Goal: Information Seeking & Learning: Understand process/instructions

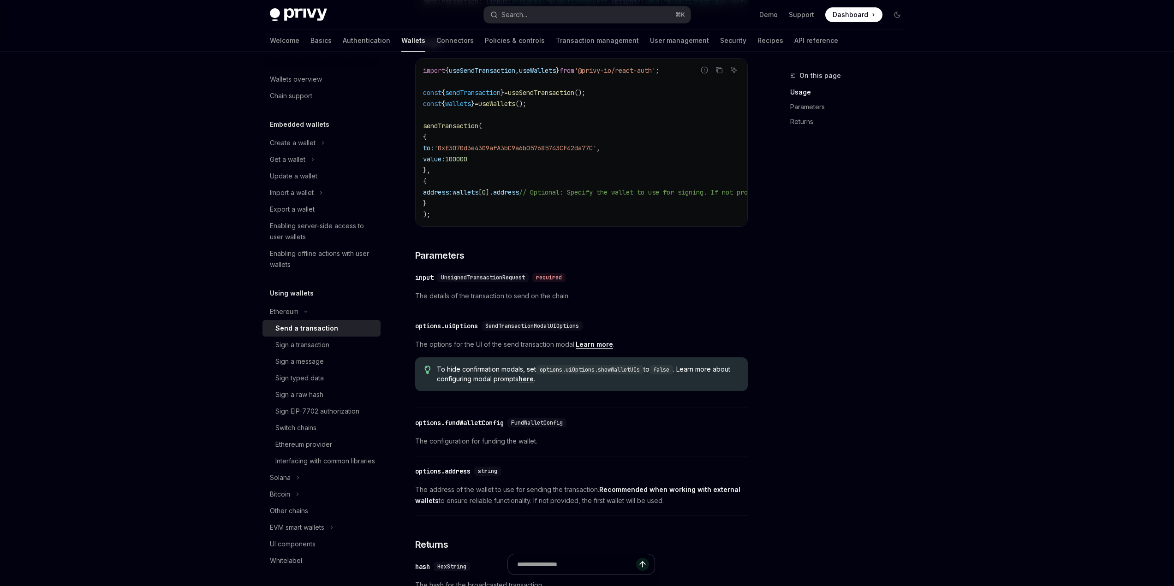
scroll to position [182, 0]
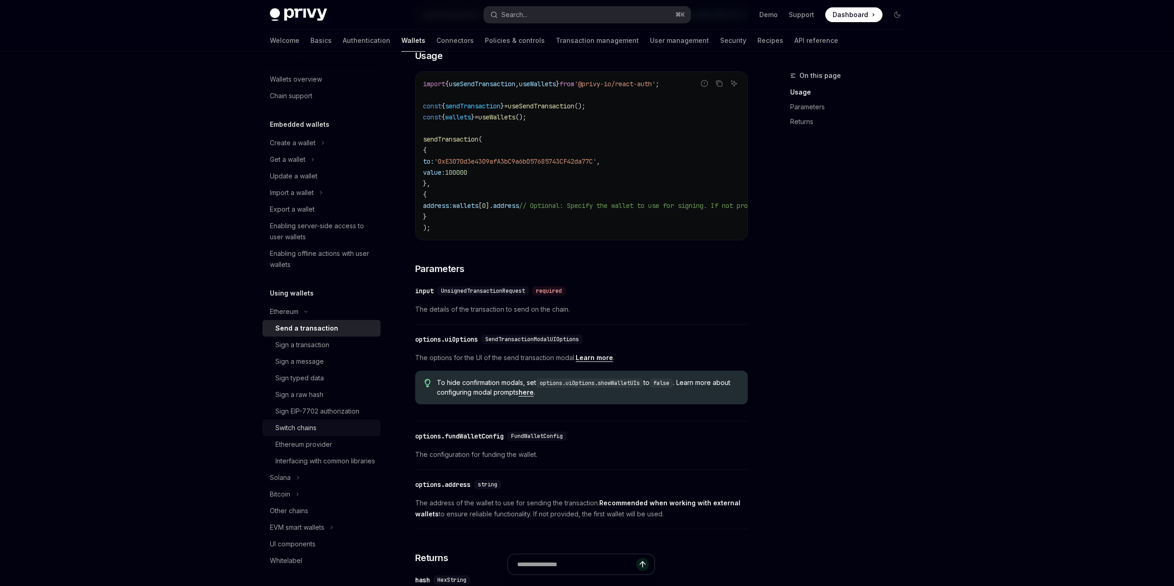
click at [312, 431] on div "Switch chains" at bounding box center [295, 428] width 41 height 11
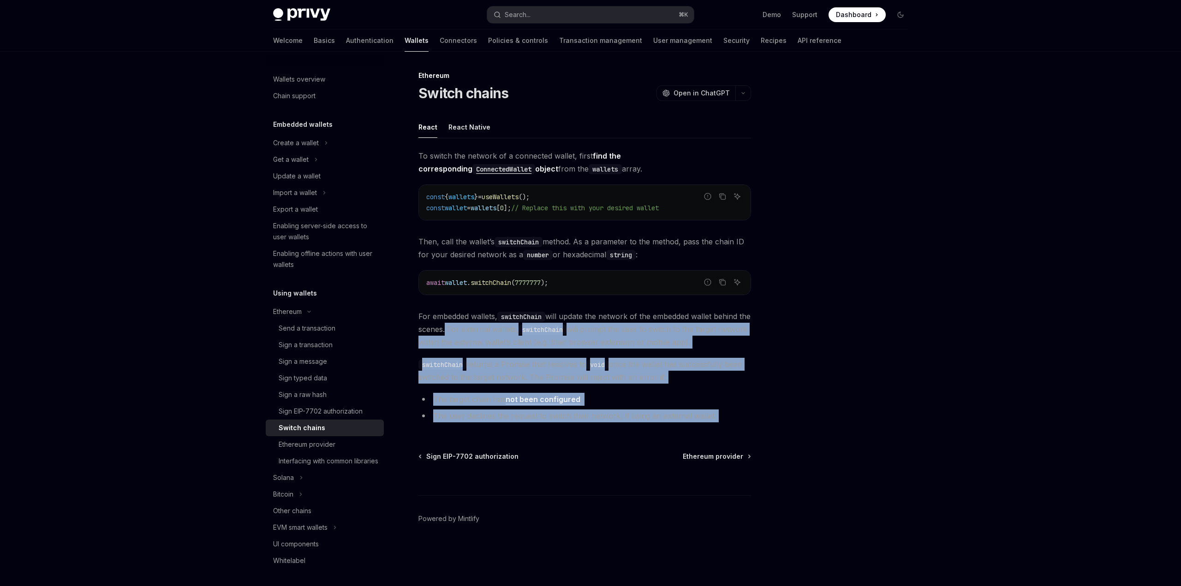
drag, startPoint x: 488, startPoint y: 359, endPoint x: 568, endPoint y: 450, distance: 121.9
click at [568, 450] on div "Ethereum Switch chains OpenAI Open in ChatGPT OpenAI Open in ChatGPT React Reac…" at bounding box center [498, 328] width 509 height 516
click at [605, 422] on li "The user declines the request to switch their network, if using an external wal…" at bounding box center [585, 416] width 333 height 13
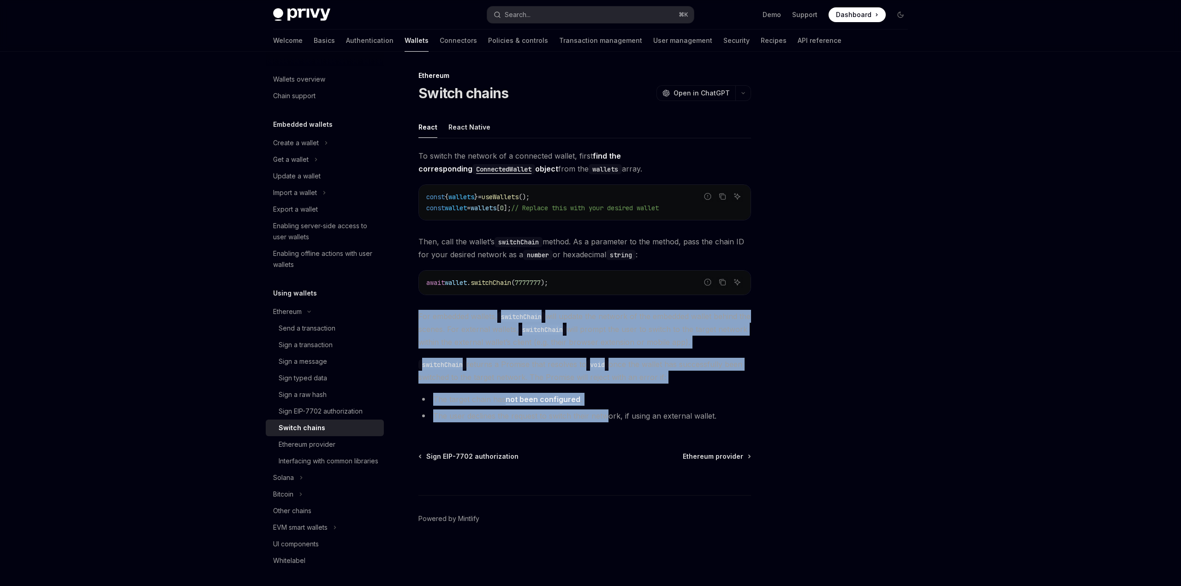
drag, startPoint x: 605, startPoint y: 417, endPoint x: 452, endPoint y: 304, distance: 190.7
click at [453, 304] on div "To switch the network of a connected wallet, first find the corresponding Conne…" at bounding box center [585, 288] width 333 height 277
drag, startPoint x: 452, startPoint y: 304, endPoint x: 733, endPoint y: 417, distance: 303.3
click at [733, 417] on div "To switch the network of a connected wallet, first find the corresponding Conne…" at bounding box center [585, 288] width 333 height 277
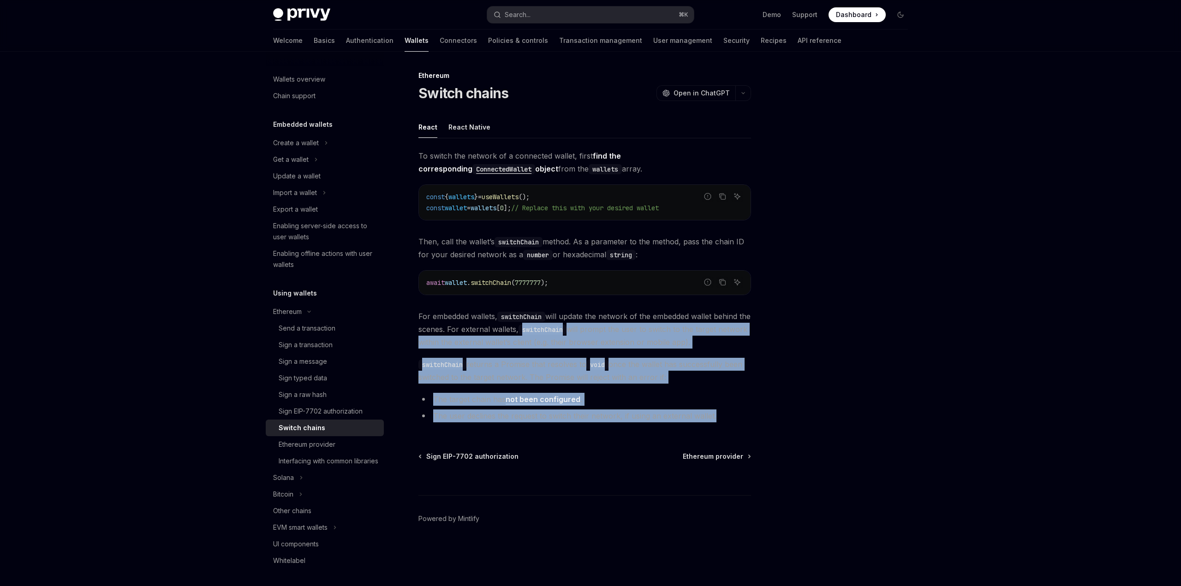
drag, startPoint x: 733, startPoint y: 417, endPoint x: 527, endPoint y: 326, distance: 224.8
click at [529, 327] on div "To switch the network of a connected wallet, first find the corresponding Conne…" at bounding box center [585, 288] width 333 height 277
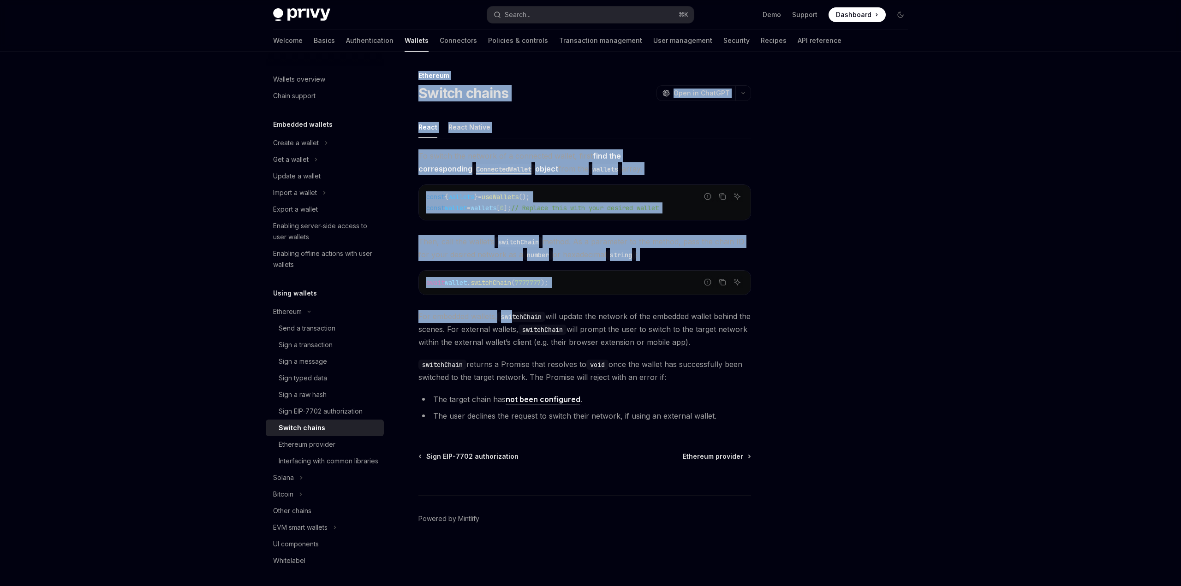
drag, startPoint x: 521, startPoint y: 321, endPoint x: 779, endPoint y: 405, distance: 270.8
click at [772, 403] on div "Ethereum Switch chains OpenAI Open in ChatGPT OpenAI Open in ChatGPT React Reac…" at bounding box center [591, 319] width 650 height 535
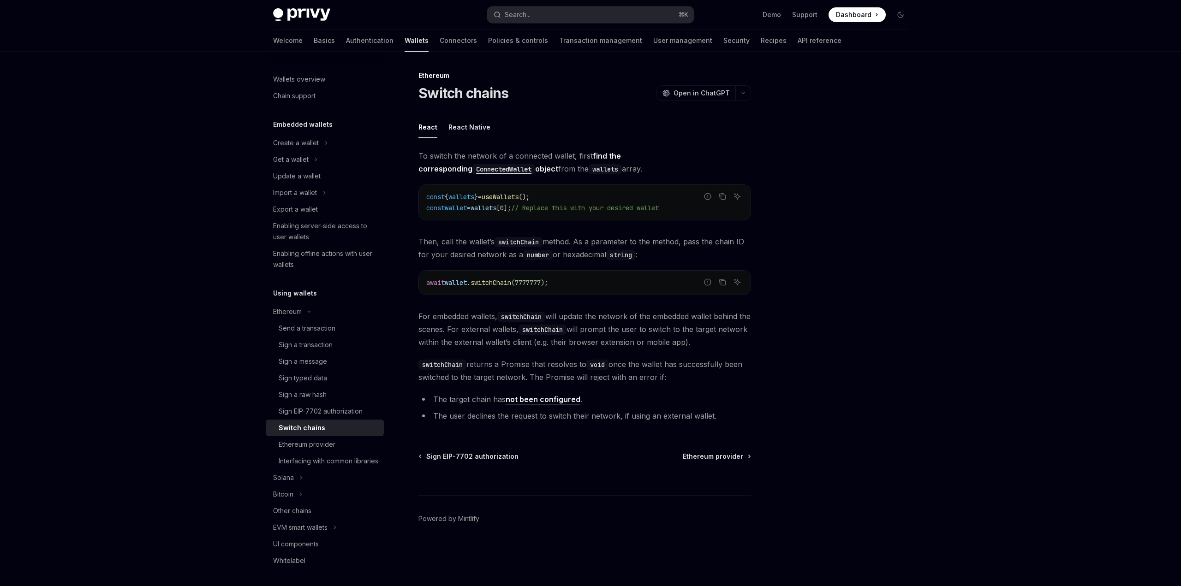
drag, startPoint x: 779, startPoint y: 405, endPoint x: 543, endPoint y: 430, distance: 237.6
click at [778, 405] on div at bounding box center [845, 328] width 140 height 516
click at [274, 441] on link "Ethereum provider" at bounding box center [325, 445] width 118 height 17
type textarea "*"
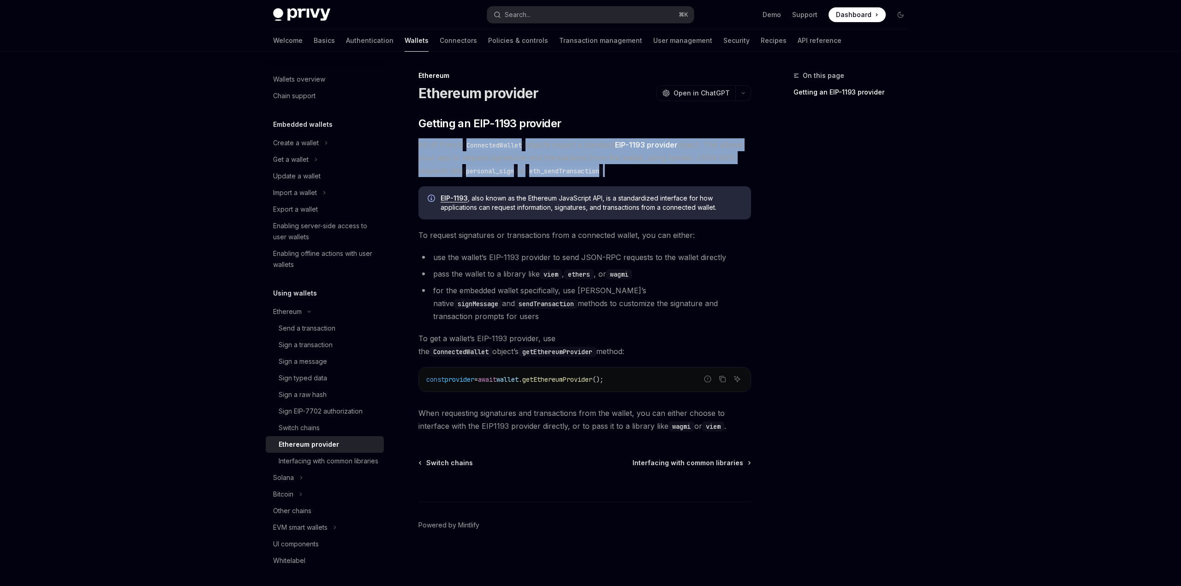
drag, startPoint x: 551, startPoint y: 137, endPoint x: 683, endPoint y: 172, distance: 136.2
click at [683, 172] on div "​ Getting an EIP-1193 provider All of Privy’s ConnectedWallet objects export a …" at bounding box center [585, 274] width 333 height 317
drag, startPoint x: 683, startPoint y: 172, endPoint x: 422, endPoint y: 141, distance: 263.1
click at [423, 141] on span "All of Privy’s ConnectedWallet objects export a standard EIP-1193 provider obje…" at bounding box center [585, 157] width 333 height 39
drag, startPoint x: 422, startPoint y: 141, endPoint x: 663, endPoint y: 170, distance: 243.1
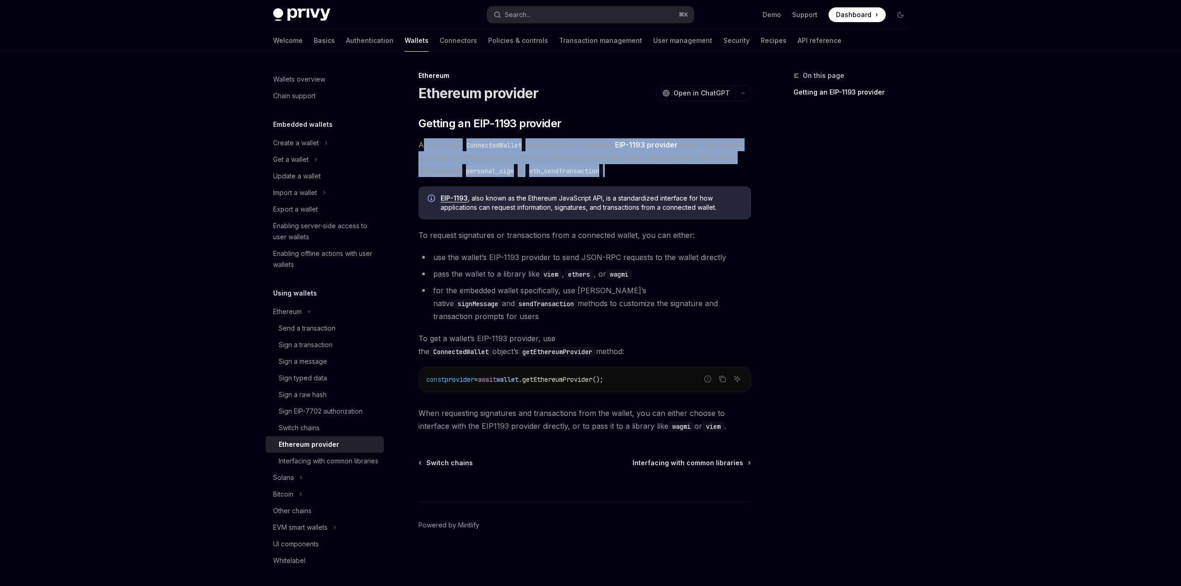
click at [663, 170] on span "All of Privy’s ConnectedWallet objects export a standard EIP-1193 provider obje…" at bounding box center [585, 157] width 333 height 39
drag, startPoint x: 663, startPoint y: 170, endPoint x: 405, endPoint y: 151, distance: 259.1
click at [406, 151] on div "Ethereum Ethereum provider OpenAI Open in ChatGPT OpenAI Open in ChatGPT ​ Gett…" at bounding box center [498, 328] width 509 height 516
drag, startPoint x: 405, startPoint y: 151, endPoint x: 664, endPoint y: 176, distance: 260.1
click at [662, 176] on div "Ethereum Ethereum provider OpenAI Open in ChatGPT OpenAI Open in ChatGPT ​ Gett…" at bounding box center [498, 328] width 509 height 516
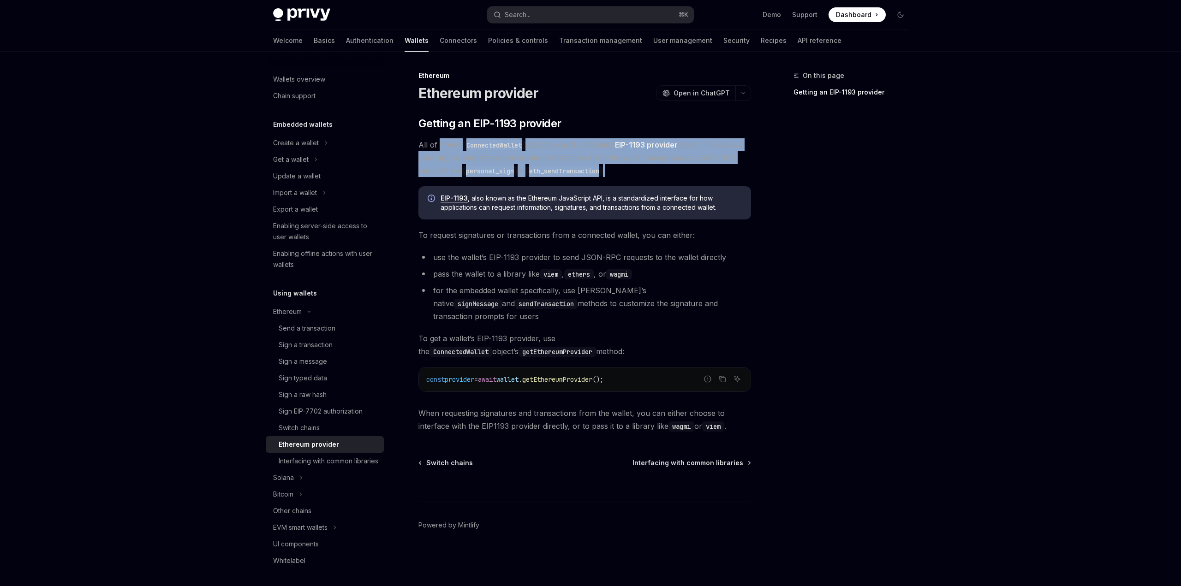
drag, startPoint x: 666, startPoint y: 175, endPoint x: 431, endPoint y: 142, distance: 237.3
click at [435, 142] on span "All of Privy’s ConnectedWallet objects export a standard EIP-1193 provider obje…" at bounding box center [585, 157] width 333 height 39
drag, startPoint x: 431, startPoint y: 142, endPoint x: 711, endPoint y: 171, distance: 281.2
click at [711, 171] on span "All of Privy’s ConnectedWallet objects export a standard EIP-1193 provider obje…" at bounding box center [585, 157] width 333 height 39
click at [719, 173] on span "All of Privy’s ConnectedWallet objects export a standard EIP-1193 provider obje…" at bounding box center [585, 157] width 333 height 39
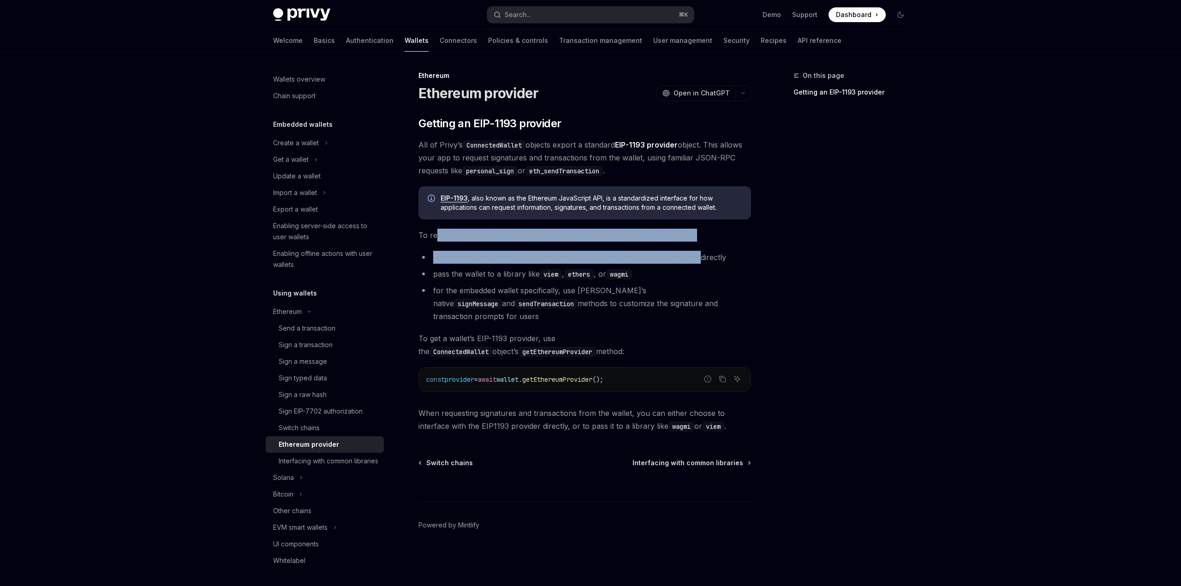
drag, startPoint x: 436, startPoint y: 238, endPoint x: 698, endPoint y: 262, distance: 262.7
click at [698, 262] on div "​ Getting an EIP-1193 provider All of Privy’s ConnectedWallet objects export a …" at bounding box center [585, 274] width 333 height 317
click at [698, 262] on li "use the wallet’s EIP-1193 provider to send JSON-RPC requests to the wallet dire…" at bounding box center [585, 257] width 333 height 13
drag, startPoint x: 739, startPoint y: 260, endPoint x: 442, endPoint y: 236, distance: 298.1
click at [447, 237] on div "​ Getting an EIP-1193 provider All of Privy’s ConnectedWallet objects export a …" at bounding box center [585, 274] width 333 height 317
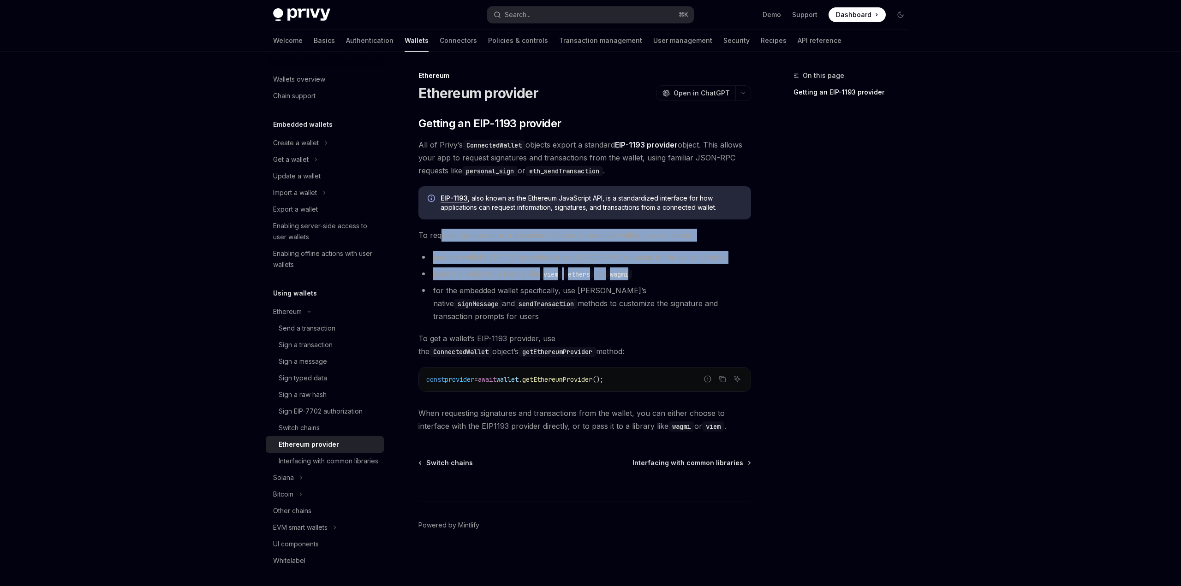
drag, startPoint x: 442, startPoint y: 236, endPoint x: 760, endPoint y: 274, distance: 320.6
click at [761, 270] on div "On this page Getting an EIP-1193 provider Ethereum Ethereum provider OpenAI Ope…" at bounding box center [591, 319] width 650 height 535
drag, startPoint x: 748, startPoint y: 274, endPoint x: 421, endPoint y: 239, distance: 328.6
click at [428, 240] on div "On this page Getting an EIP-1193 provider Ethereum Ethereum provider OpenAI Ope…" at bounding box center [591, 319] width 650 height 535
drag, startPoint x: 421, startPoint y: 239, endPoint x: 751, endPoint y: 294, distance: 334.5
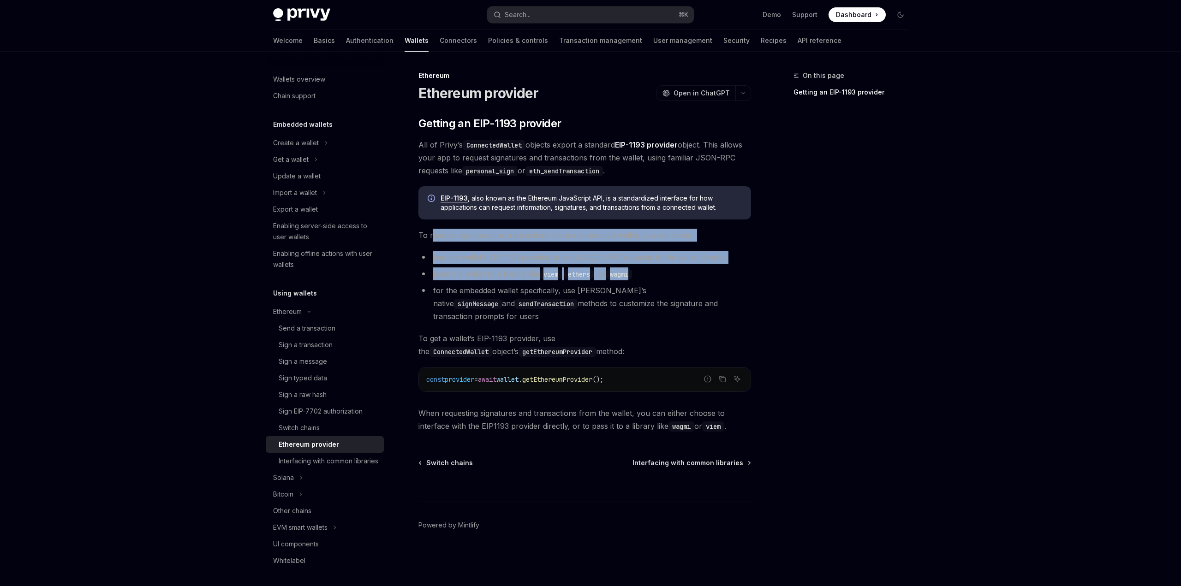
click at [751, 294] on div "Ethereum Ethereum provider OpenAI Open in ChatGPT OpenAI Open in ChatGPT ​ Gett…" at bounding box center [498, 328] width 509 height 516
drag, startPoint x: 751, startPoint y: 294, endPoint x: 462, endPoint y: 241, distance: 294.1
click at [472, 244] on div "Ethereum Ethereum provider OpenAI Open in ChatGPT OpenAI Open in ChatGPT ​ Gett…" at bounding box center [498, 328] width 509 height 516
drag, startPoint x: 462, startPoint y: 241, endPoint x: 765, endPoint y: 295, distance: 307.9
click at [759, 294] on div "On this page Getting an EIP-1193 provider Ethereum Ethereum provider OpenAI Ope…" at bounding box center [591, 319] width 650 height 535
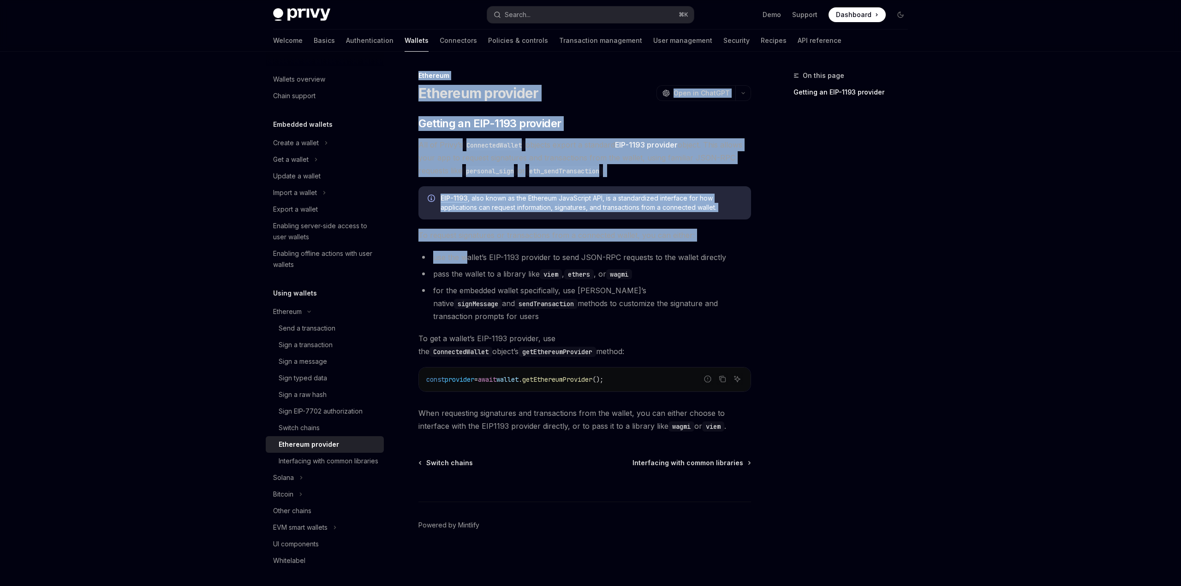
drag, startPoint x: 739, startPoint y: 293, endPoint x: 440, endPoint y: 251, distance: 301.9
click at [456, 254] on div "On this page Getting an EIP-1193 provider Ethereum Ethereum provider OpenAI Ope…" at bounding box center [591, 319] width 650 height 535
drag, startPoint x: 456, startPoint y: 256, endPoint x: 766, endPoint y: 305, distance: 313.5
click at [763, 304] on div "On this page Getting an EIP-1193 provider Ethereum Ethereum provider OpenAI Ope…" at bounding box center [591, 319] width 650 height 535
drag, startPoint x: 766, startPoint y: 305, endPoint x: 465, endPoint y: 261, distance: 304.2
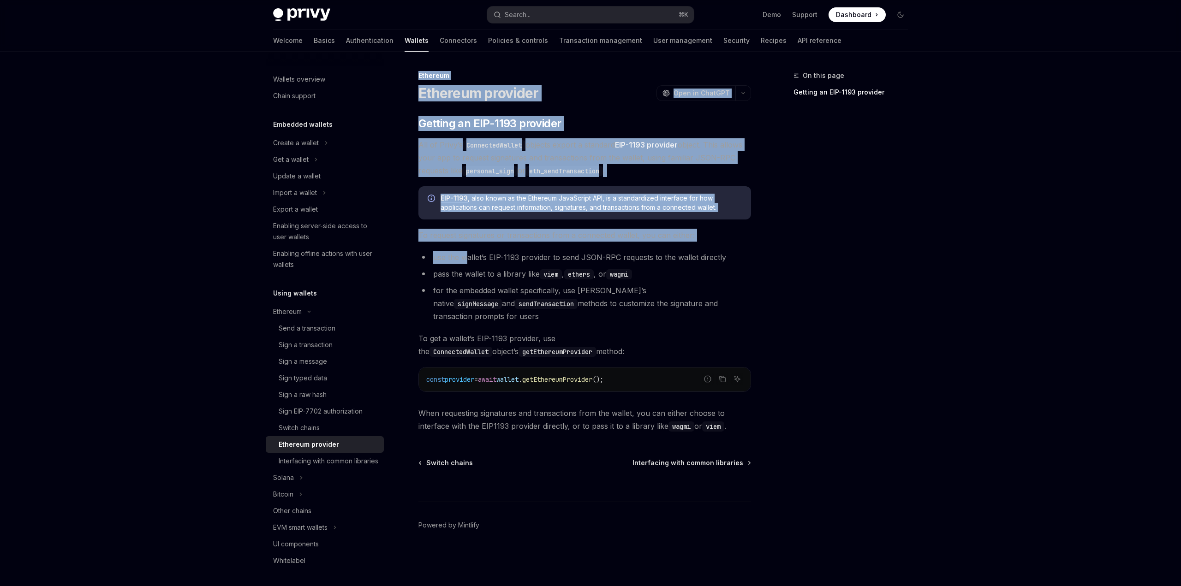
click at [465, 261] on div "On this page Getting an EIP-1193 provider Ethereum Ethereum provider OpenAI Ope…" at bounding box center [591, 319] width 650 height 535
drag, startPoint x: 457, startPoint y: 259, endPoint x: 756, endPoint y: 306, distance: 302.6
click at [756, 306] on div "On this page Getting an EIP-1193 provider Ethereum Ethereum provider OpenAI Ope…" at bounding box center [591, 319] width 650 height 535
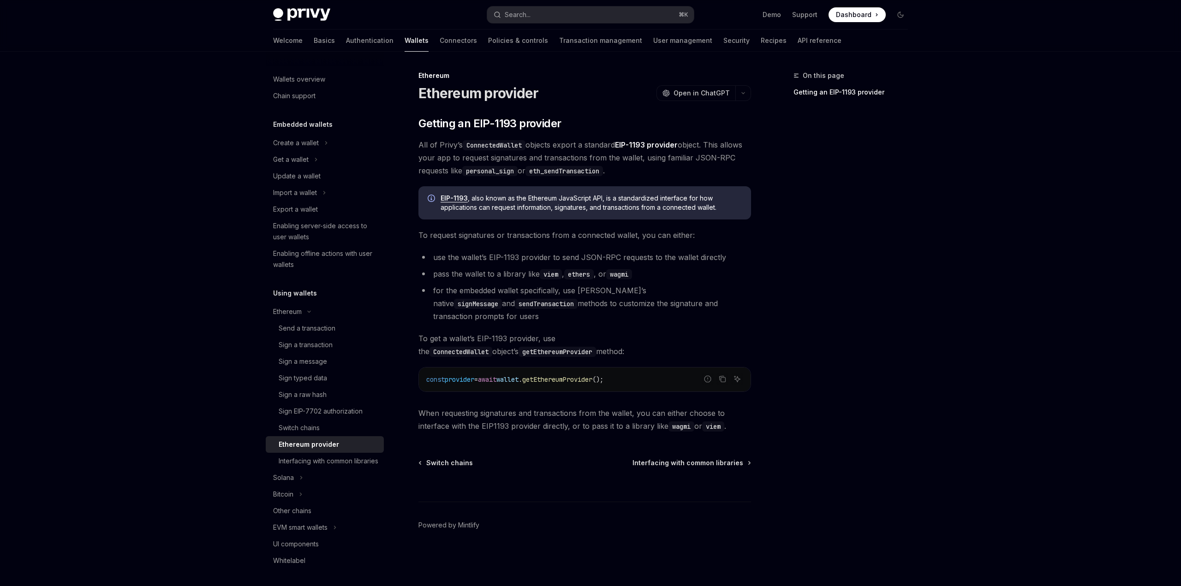
drag, startPoint x: 756, startPoint y: 306, endPoint x: 748, endPoint y: 304, distance: 8.5
click at [754, 305] on div "On this page Getting an EIP-1193 provider Ethereum Ethereum provider OpenAI Ope…" at bounding box center [591, 319] width 650 height 535
drag, startPoint x: 748, startPoint y: 304, endPoint x: 524, endPoint y: 284, distance: 224.3
click at [526, 284] on li "for the embedded wallet specifically, use Privy’s native signMessage and sendTr…" at bounding box center [585, 303] width 333 height 39
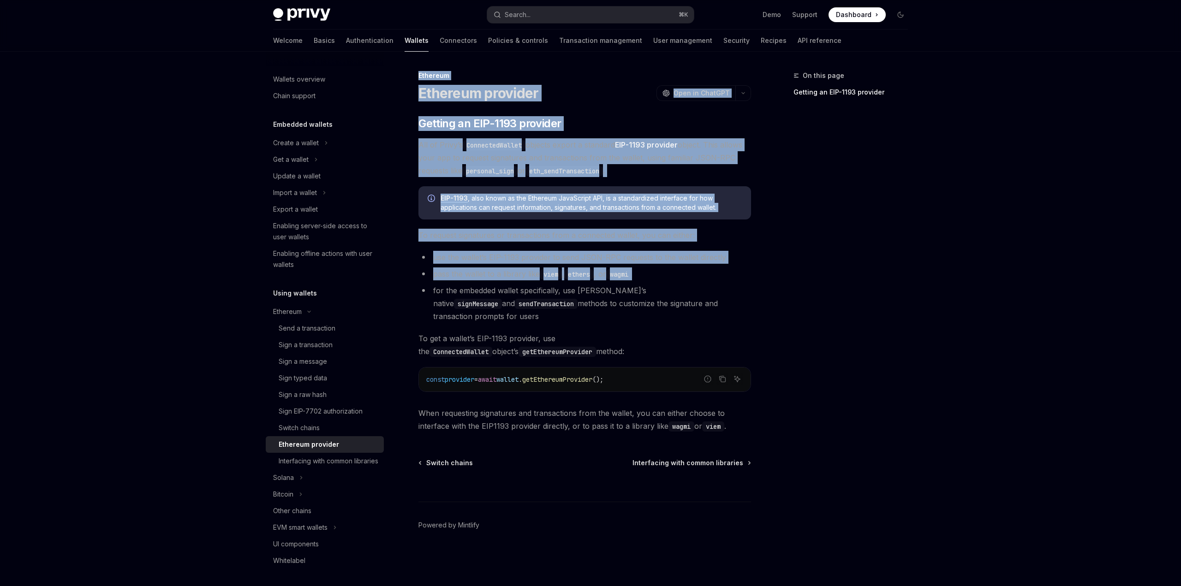
drag, startPoint x: 524, startPoint y: 284, endPoint x: 766, endPoint y: 310, distance: 243.7
click at [766, 310] on div "On this page Getting an EIP-1193 provider Ethereum Ethereum provider OpenAI Ope…" at bounding box center [591, 319] width 650 height 535
drag, startPoint x: 766, startPoint y: 310, endPoint x: 574, endPoint y: 289, distance: 193.6
click at [582, 289] on div "On this page Getting an EIP-1193 provider Ethereum Ethereum provider OpenAI Ope…" at bounding box center [591, 319] width 650 height 535
click at [574, 289] on li "for the embedded wallet specifically, use Privy’s native signMessage and sendTr…" at bounding box center [585, 303] width 333 height 39
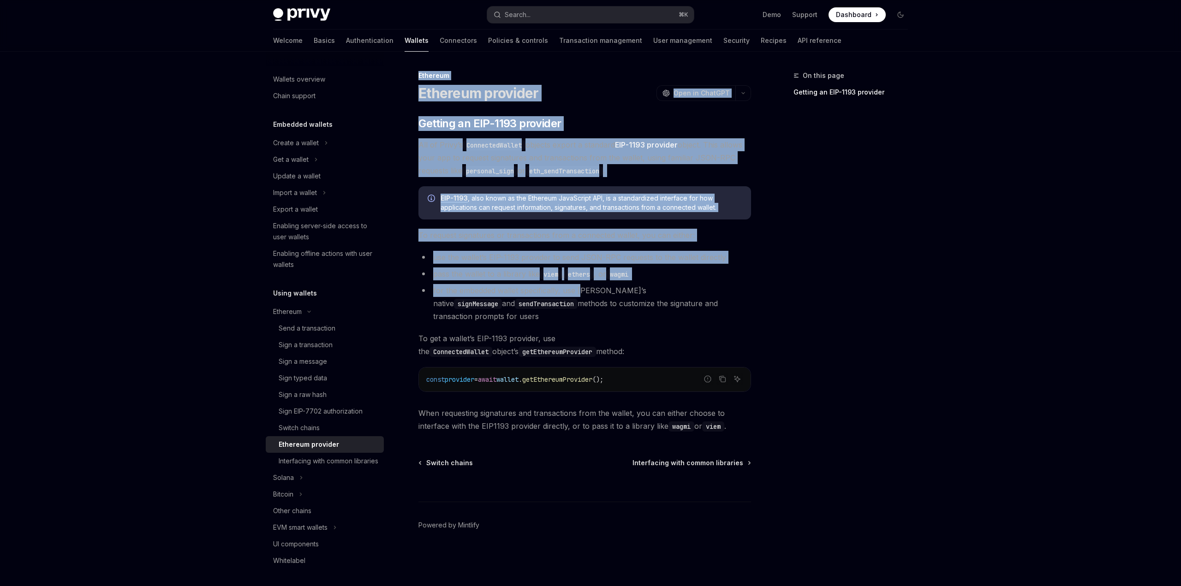
drag, startPoint x: 565, startPoint y: 288, endPoint x: 754, endPoint y: 306, distance: 190.0
click at [754, 306] on div "On this page Getting an EIP-1193 provider Ethereum Ethereum provider OpenAI Ope…" at bounding box center [591, 319] width 650 height 535
drag, startPoint x: 754, startPoint y: 306, endPoint x: 544, endPoint y: 286, distance: 210.5
click at [554, 287] on div "On this page Getting an EIP-1193 provider Ethereum Ethereum provider OpenAI Ope…" at bounding box center [591, 319] width 650 height 535
drag
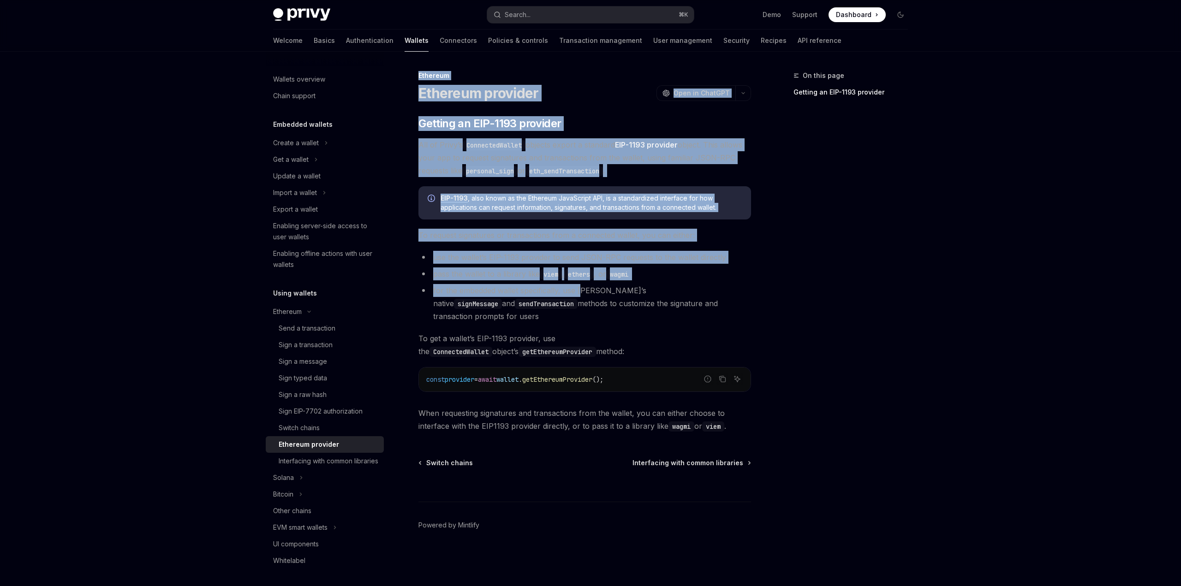
click at [749, 305] on li "for the embedded wallet specifically, use Privy’s native signMessage and sendTr…" at bounding box center [585, 303] width 333 height 39
click at [598, 300] on div "On this page Getting an EIP-1193 provider Ethereum Ethereum provider OpenAI Ope…" at bounding box center [591, 319] width 650 height 535
click at [759, 305] on div "On this page Getting an EIP-1193 provider Ethereum Ethereum provider OpenAI Ope…" at bounding box center [591, 319] width 650 height 535
click at [571, 299] on div "On this page Getting an EIP-1193 provider Ethereum Ethereum provider OpenAI Ope…" at bounding box center [591, 319] width 650 height 535
click at [755, 303] on div "On this page Getting an EIP-1193 provider Ethereum Ethereum provider OpenAI Ope…" at bounding box center [591, 319] width 650 height 535
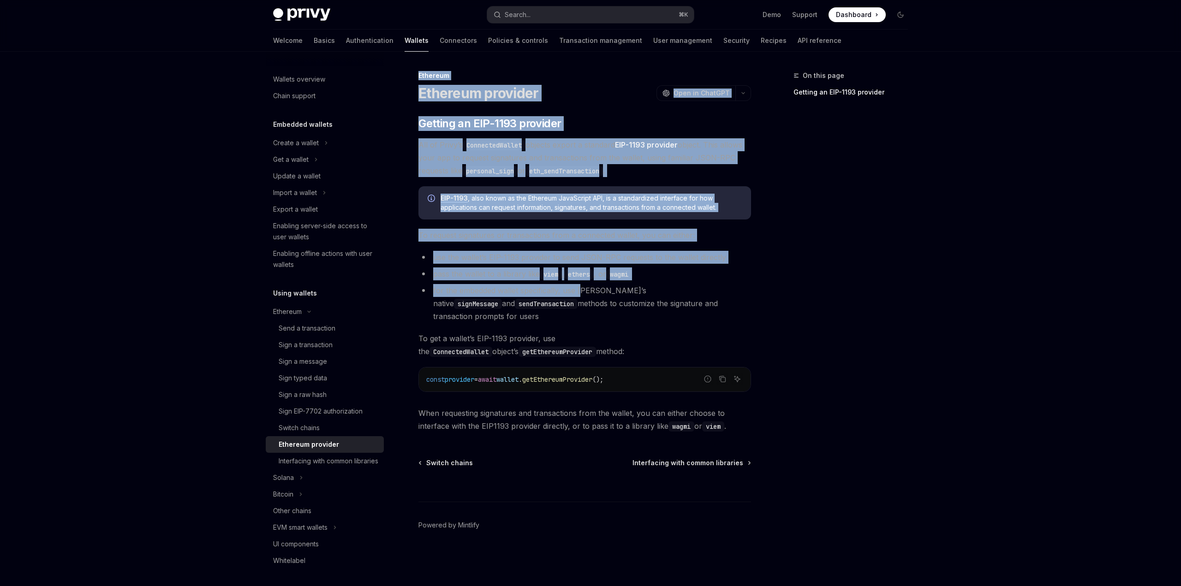
click at [741, 304] on div "On this page Getting an EIP-1193 provider Ethereum Ethereum provider OpenAI Ope…" at bounding box center [591, 319] width 650 height 535
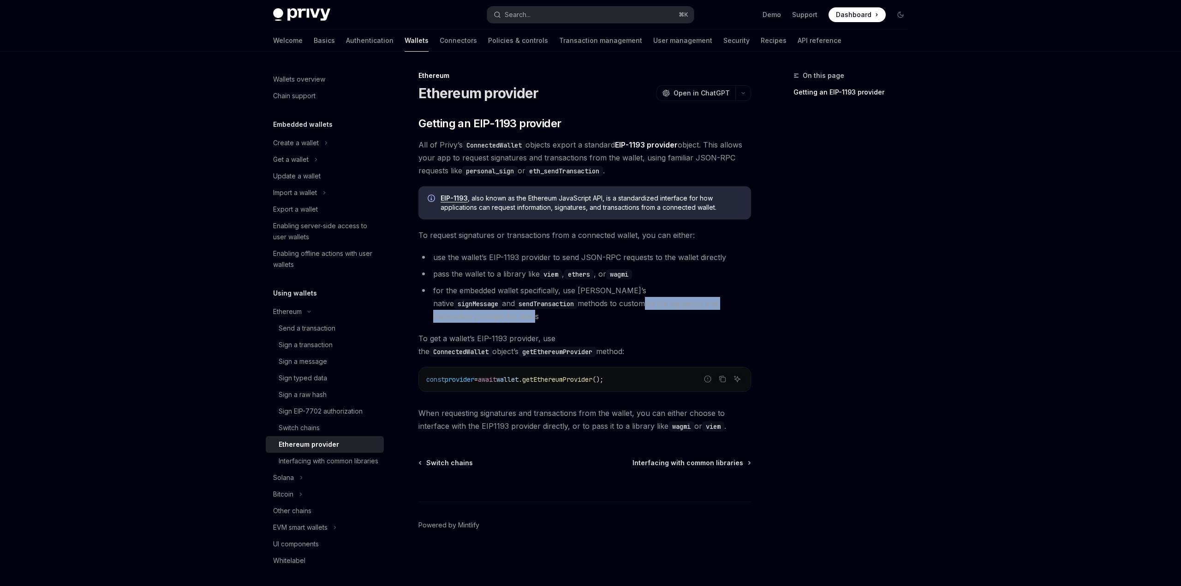
click at [556, 301] on li "for the embedded wallet specifically, use Privy’s native signMessage and sendTr…" at bounding box center [585, 303] width 333 height 39
click at [633, 343] on div "​ Getting an EIP-1193 provider All of Privy’s ConnectedWallet objects export a …" at bounding box center [585, 274] width 333 height 317
click at [634, 343] on span "To get a wallet’s EIP-1193 provider, use the ConnectedWallet object’s getEthere…" at bounding box center [585, 345] width 333 height 26
click at [515, 297] on div "​ Getting an EIP-1193 provider All of Privy’s ConnectedWallet objects export a …" at bounding box center [585, 274] width 333 height 317
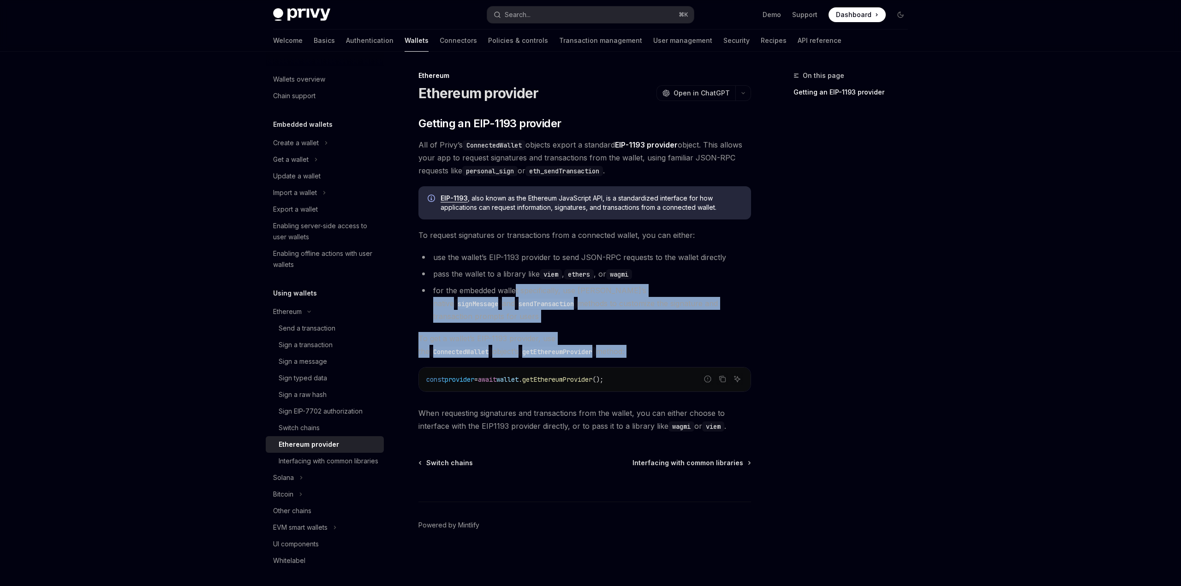
click at [608, 345] on div "​ Getting an EIP-1193 provider All of Privy’s ConnectedWallet objects export a …" at bounding box center [585, 274] width 333 height 317
click at [526, 300] on div "​ Getting an EIP-1193 provider All of Privy’s ConnectedWallet objects export a …" at bounding box center [585, 274] width 333 height 317
click at [598, 349] on div "​ Getting an EIP-1193 provider All of Privy’s ConnectedWallet objects export a …" at bounding box center [585, 274] width 333 height 317
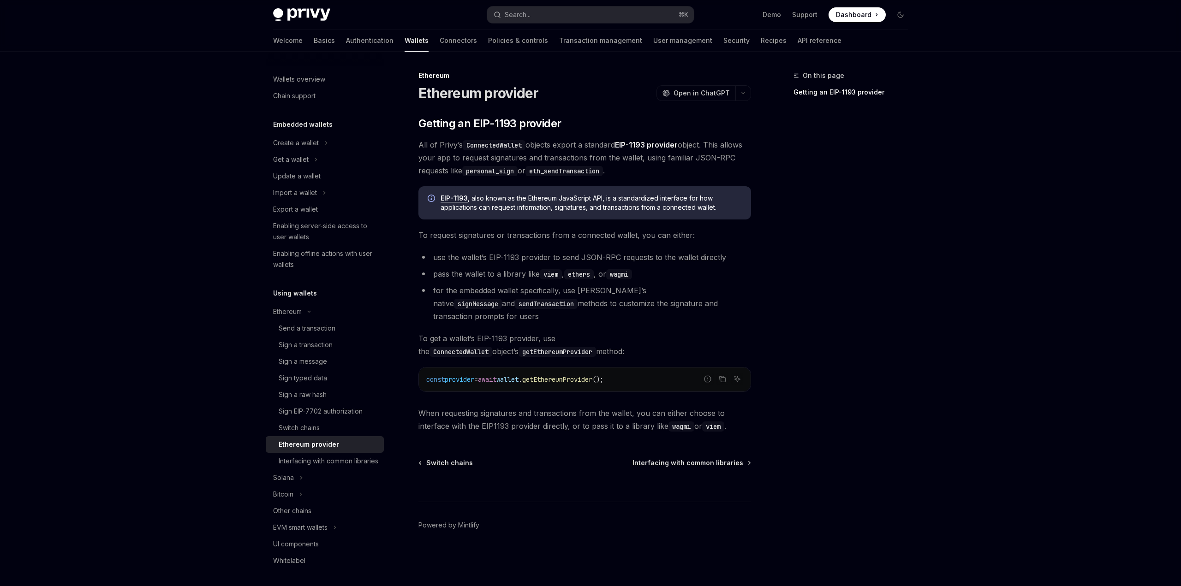
click at [463, 376] on span "provider" at bounding box center [460, 380] width 30 height 8
copy span "provider"
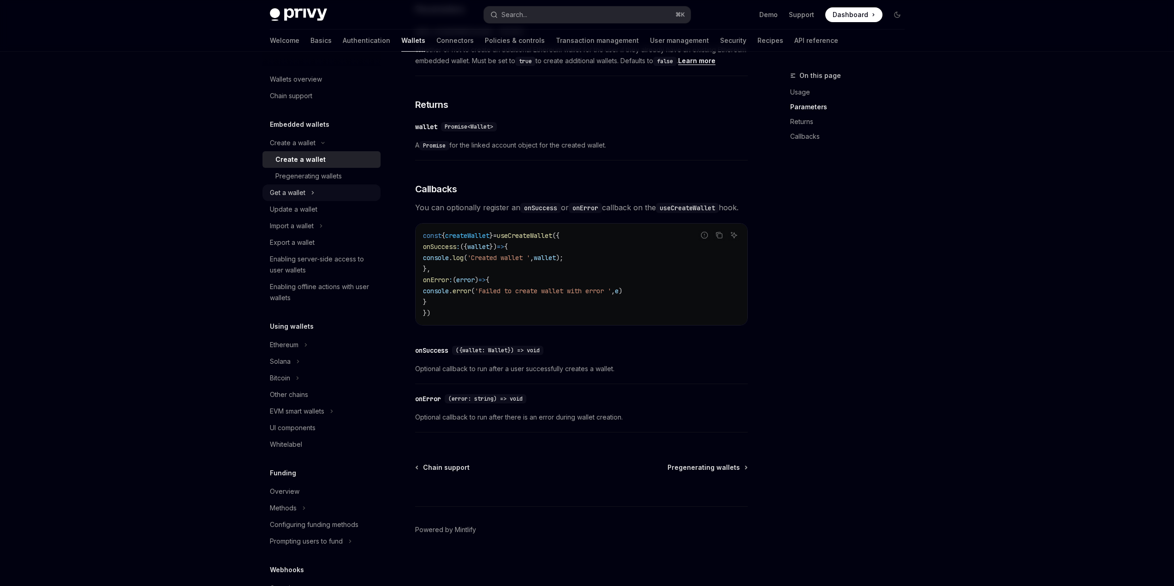
click at [295, 191] on div "Get a wallet" at bounding box center [288, 192] width 36 height 11
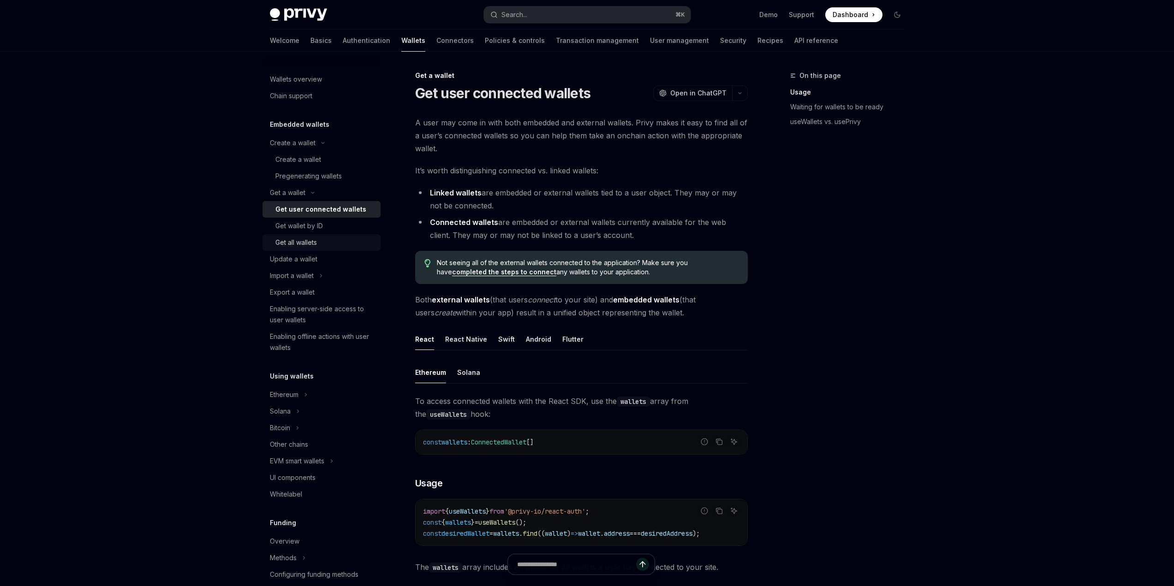
click at [328, 243] on div "Get all wallets" at bounding box center [325, 242] width 100 height 11
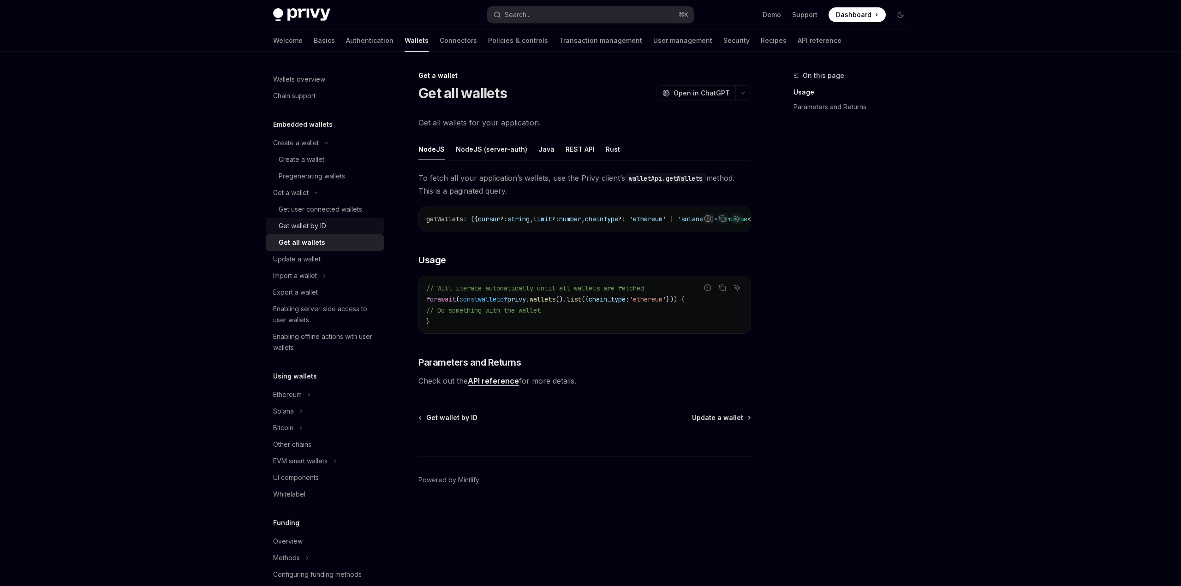
click at [325, 230] on div "Get wallet by ID" at bounding box center [303, 226] width 48 height 11
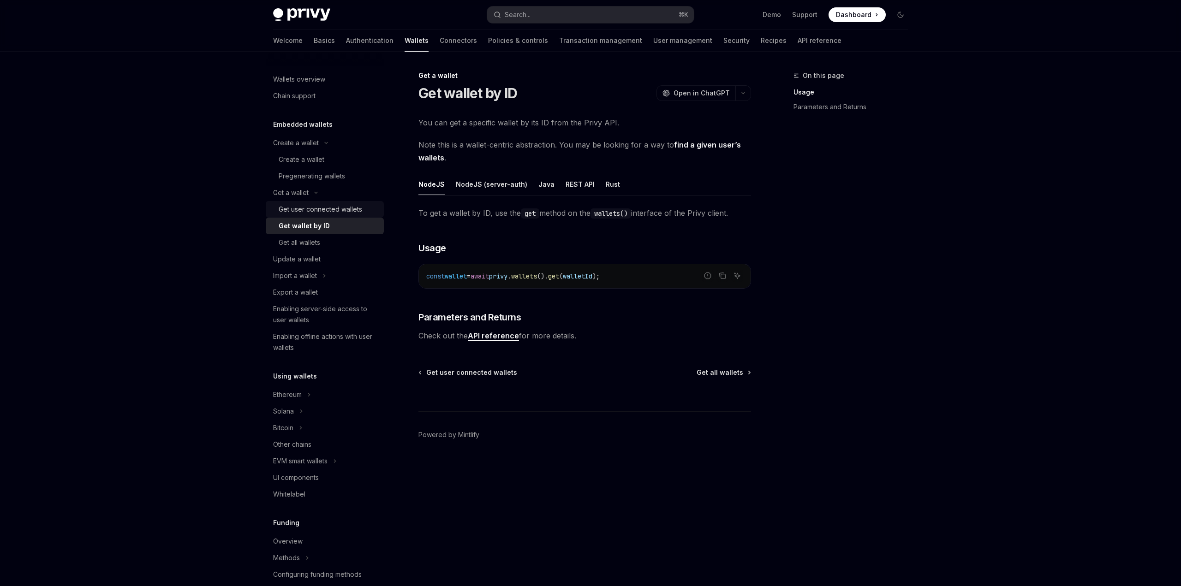
click at [321, 216] on link "Get user connected wallets" at bounding box center [325, 209] width 118 height 17
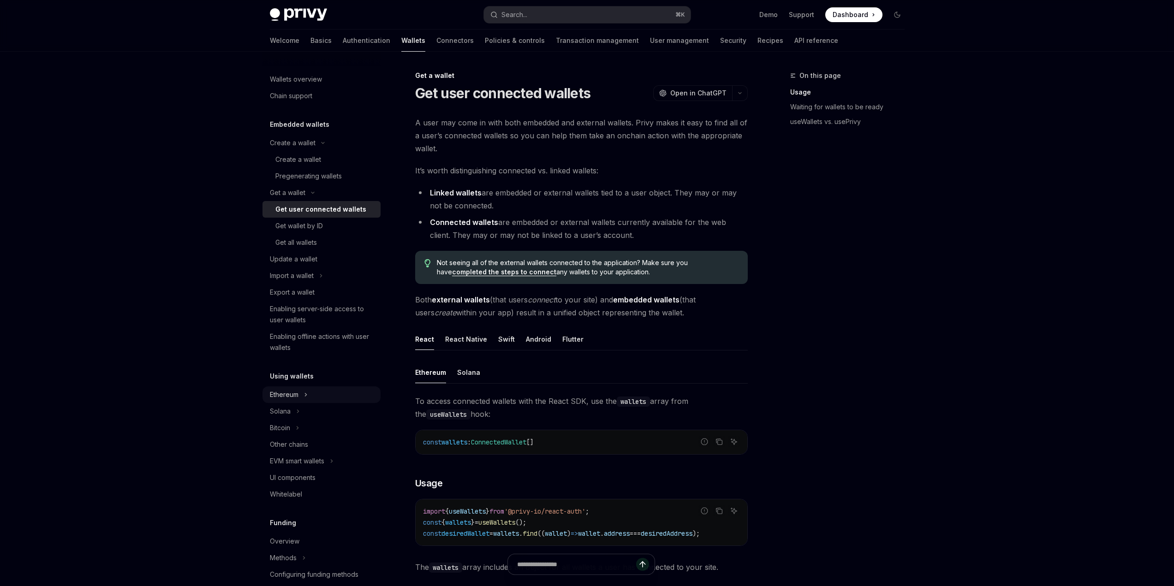
click at [300, 394] on button "Ethereum" at bounding box center [322, 395] width 118 height 17
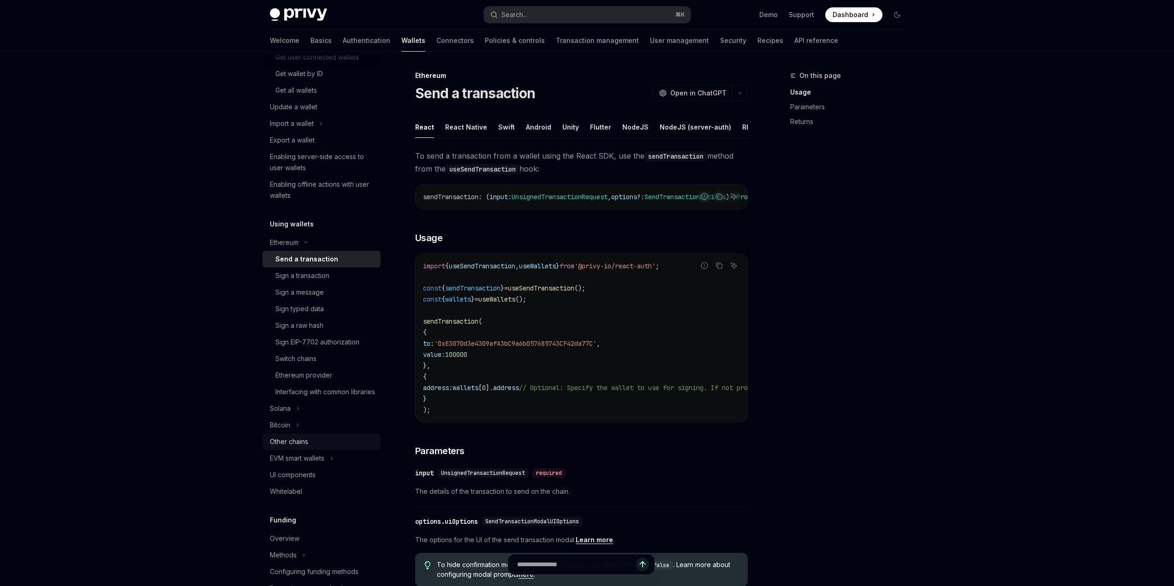
scroll to position [177, 0]
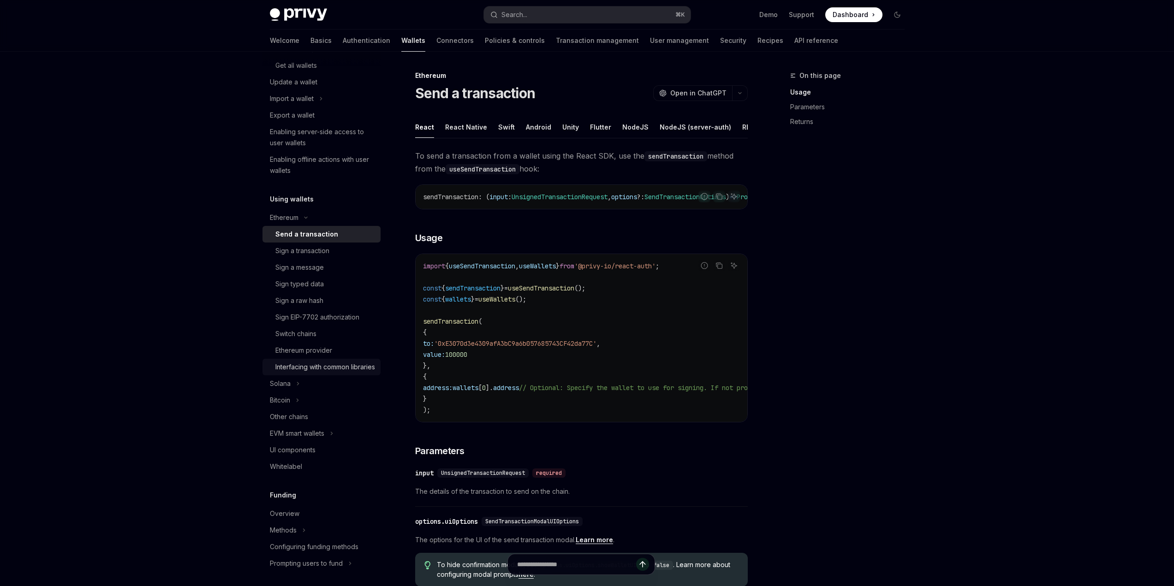
click at [325, 368] on div "Interfacing with common libraries" at bounding box center [325, 367] width 100 height 11
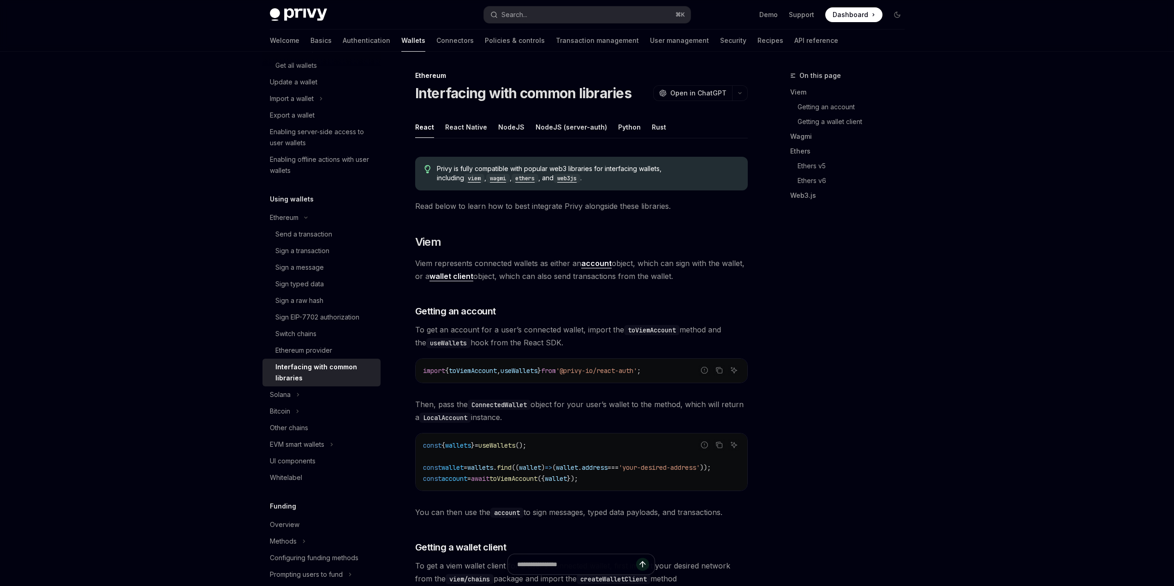
type textarea "*"
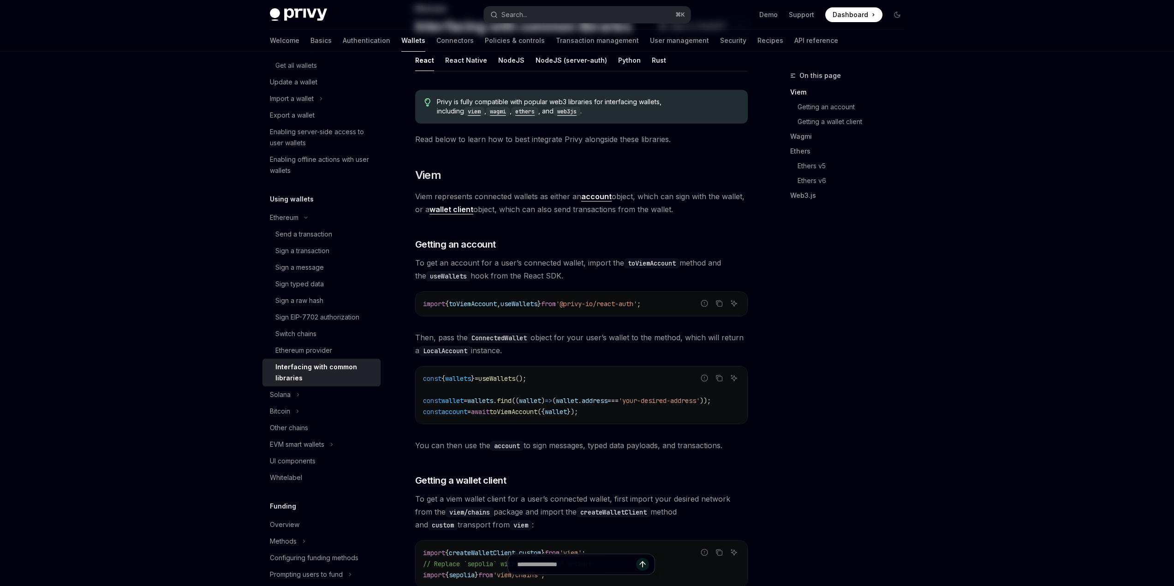
scroll to position [198, 0]
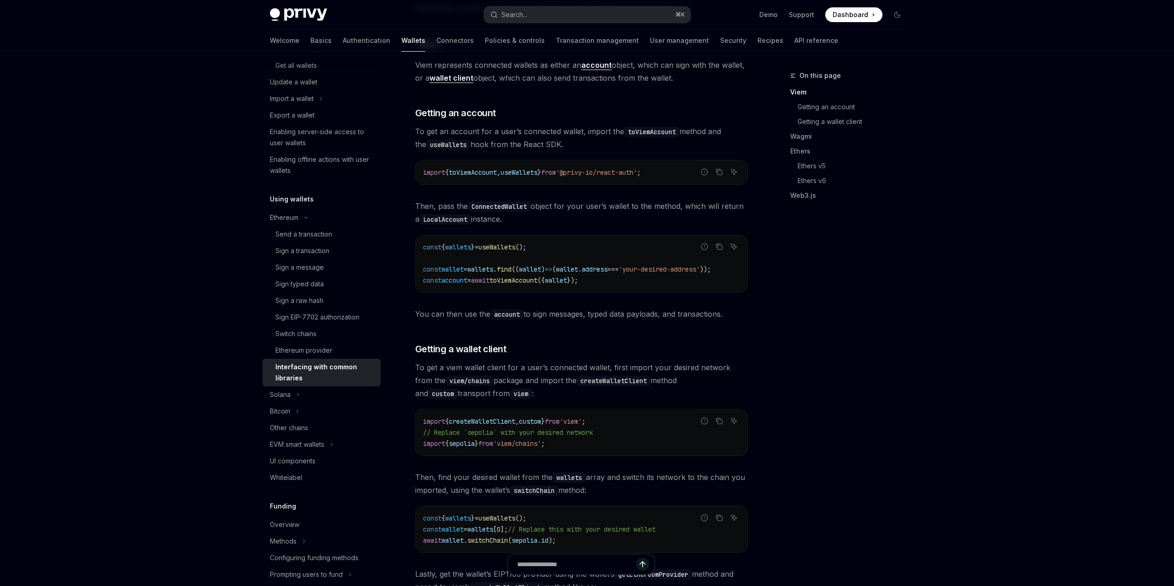
click at [490, 280] on span "await" at bounding box center [480, 280] width 18 height 8
drag, startPoint x: 497, startPoint y: 280, endPoint x: 630, endPoint y: 279, distance: 132.9
click at [630, 279] on code "const { wallets } = useWallets (); const wallet = wallets . find (( wallet ) =>…" at bounding box center [581, 264] width 317 height 44
drag, startPoint x: 634, startPoint y: 280, endPoint x: 486, endPoint y: 279, distance: 148.1
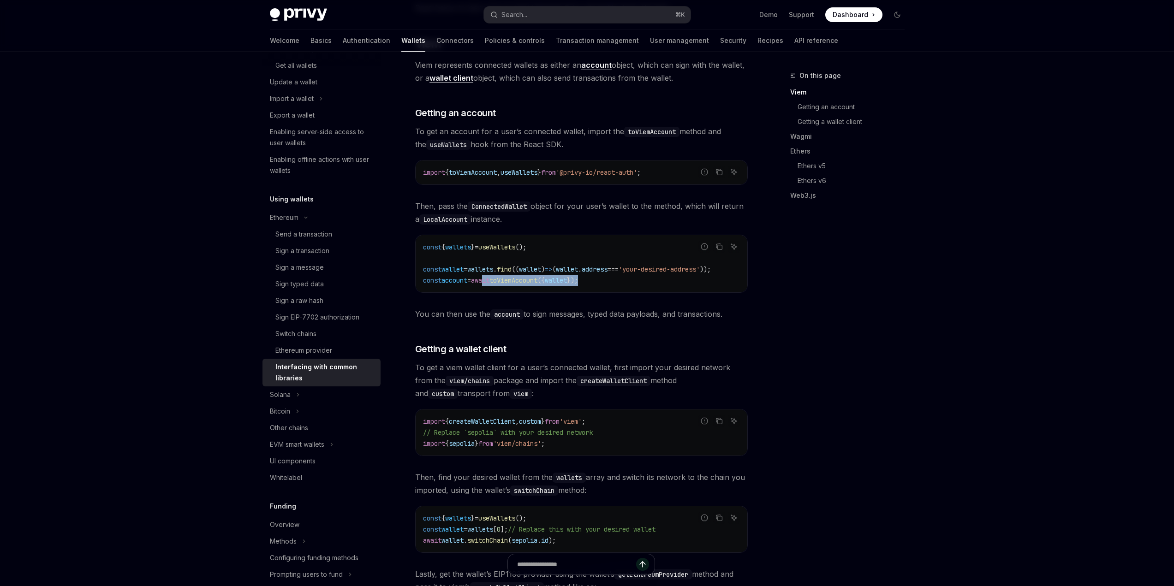
click at [488, 279] on code "const { wallets } = useWallets (); const wallet = wallets . find (( wallet ) =>…" at bounding box center [581, 264] width 317 height 44
click at [485, 279] on span "await" at bounding box center [480, 280] width 18 height 8
drag, startPoint x: 485, startPoint y: 279, endPoint x: 616, endPoint y: 281, distance: 130.6
click at [616, 281] on code "const { wallets } = useWallets (); const wallet = wallets . find (( wallet ) =>…" at bounding box center [581, 264] width 317 height 44
click at [621, 281] on code "const { wallets } = useWallets (); const wallet = wallets . find (( wallet ) =>…" at bounding box center [581, 264] width 317 height 44
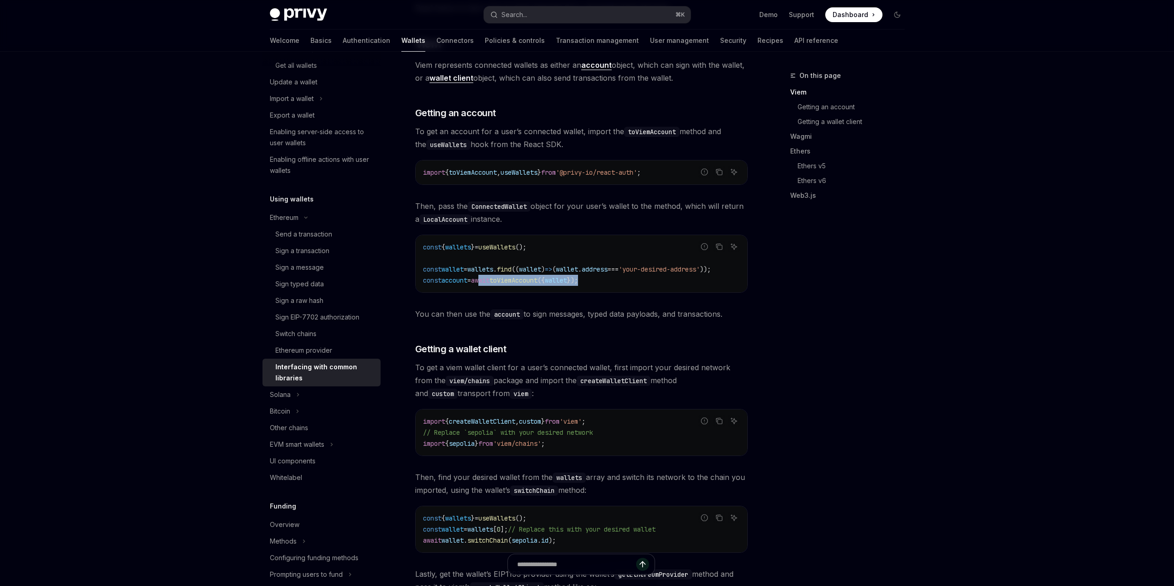
drag, startPoint x: 634, startPoint y: 281, endPoint x: 486, endPoint y: 281, distance: 148.1
click at [486, 281] on code "const { wallets } = useWallets (); const wallet = wallets . find (( wallet ) =>…" at bounding box center [581, 264] width 317 height 44
drag, startPoint x: 485, startPoint y: 281, endPoint x: 626, endPoint y: 288, distance: 141.4
click at [625, 288] on div "const { wallets } = useWallets (); const wallet = wallets . find (( wallet ) =>…" at bounding box center [582, 263] width 332 height 57
click at [626, 288] on div "const { wallets } = useWallets (); const wallet = wallets . find (( wallet ) =>…" at bounding box center [582, 263] width 332 height 57
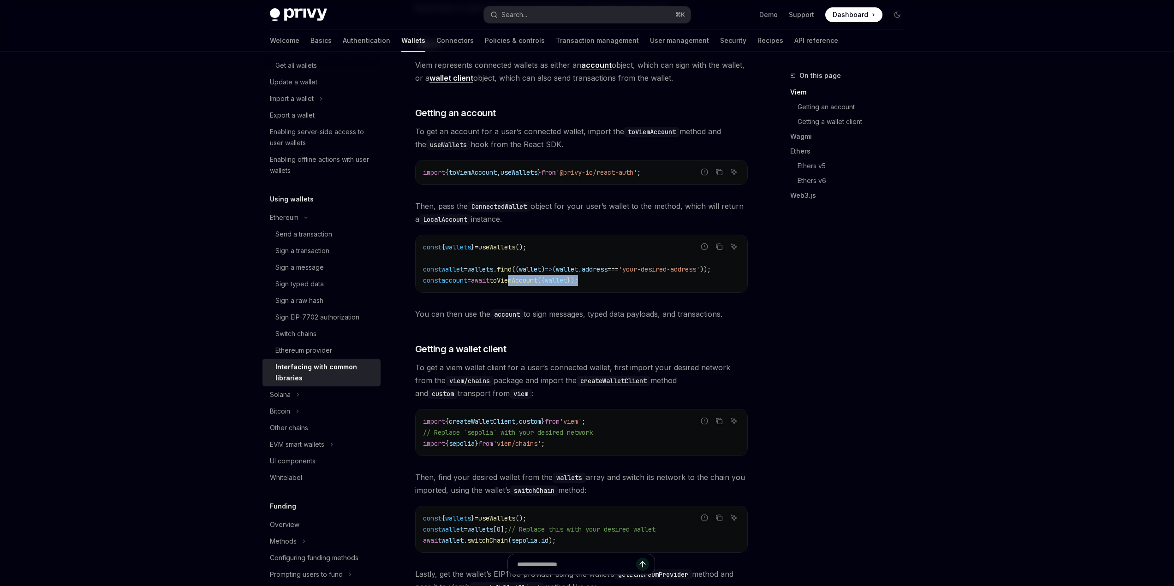
drag, startPoint x: 634, startPoint y: 287, endPoint x: 509, endPoint y: 284, distance: 125.1
click at [519, 284] on div "const { wallets } = useWallets (); const wallet = wallets . find (( wallet ) =>…" at bounding box center [582, 263] width 332 height 57
click at [509, 284] on span "toViemAccount" at bounding box center [514, 280] width 48 height 8
click at [490, 282] on span "await" at bounding box center [480, 280] width 18 height 8
drag, startPoint x: 495, startPoint y: 282, endPoint x: 613, endPoint y: 284, distance: 118.1
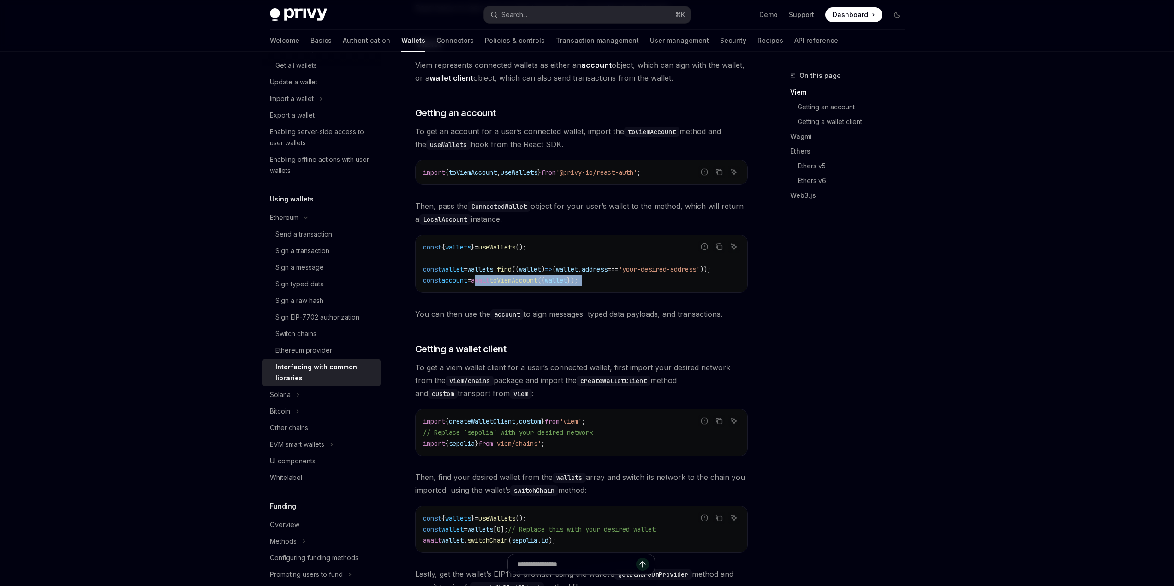
click at [613, 284] on code "const { wallets } = useWallets (); const wallet = wallets . find (( wallet ) =>…" at bounding box center [581, 264] width 317 height 44
drag, startPoint x: 471, startPoint y: 314, endPoint x: 741, endPoint y: 321, distance: 269.6
click at [740, 321] on span "You can then use the account to sign messages, typed data payloads, and transac…" at bounding box center [581, 314] width 333 height 13
drag, startPoint x: 742, startPoint y: 321, endPoint x: 421, endPoint y: 324, distance: 321.2
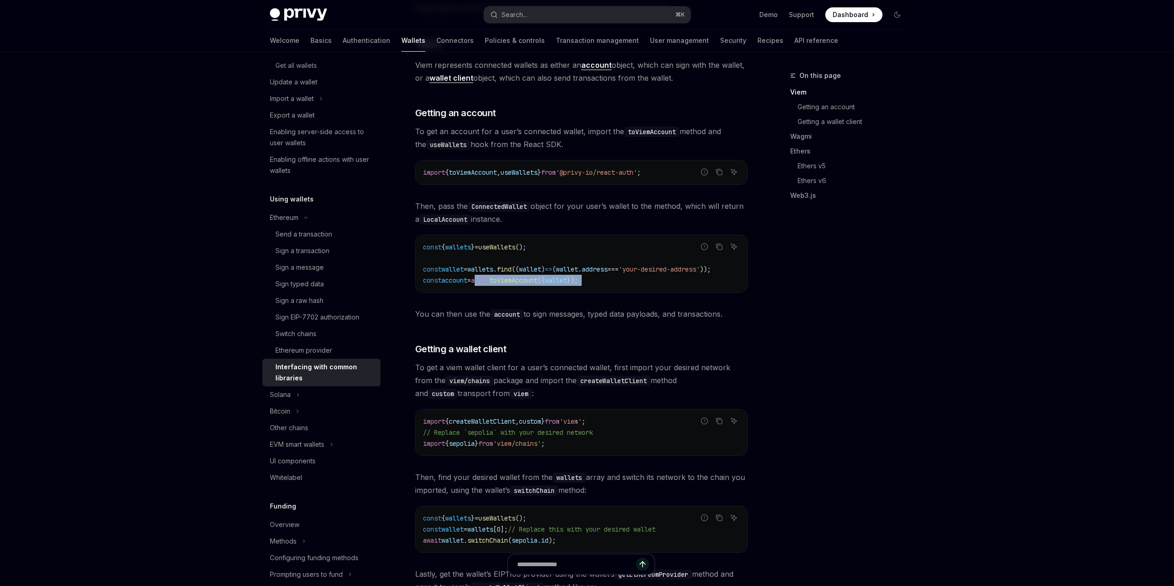
drag, startPoint x: 421, startPoint y: 324, endPoint x: 638, endPoint y: 324, distance: 216.4
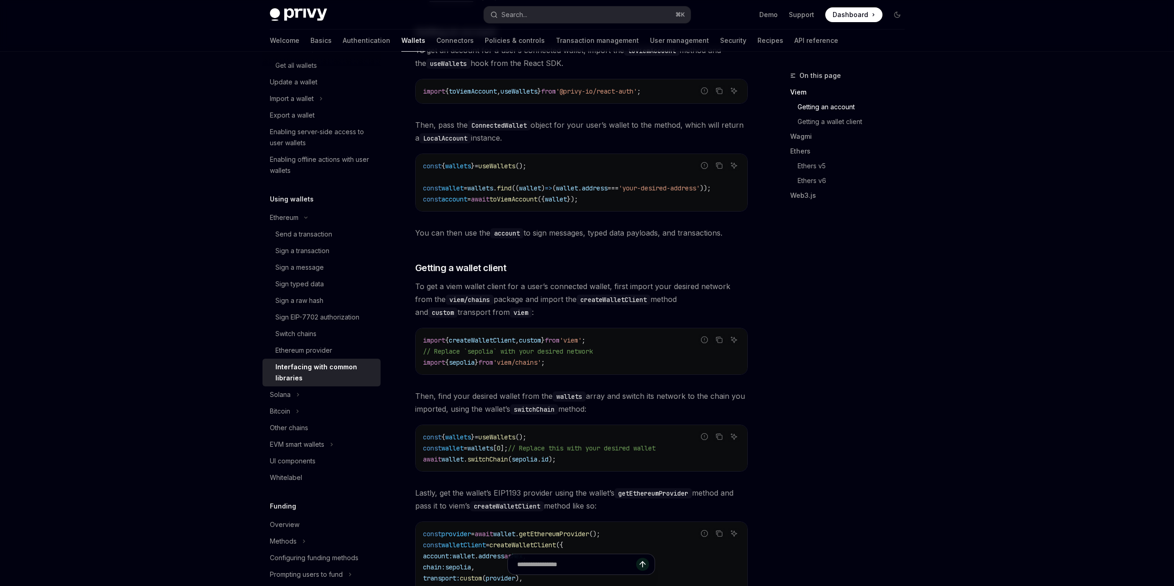
scroll to position [306, 0]
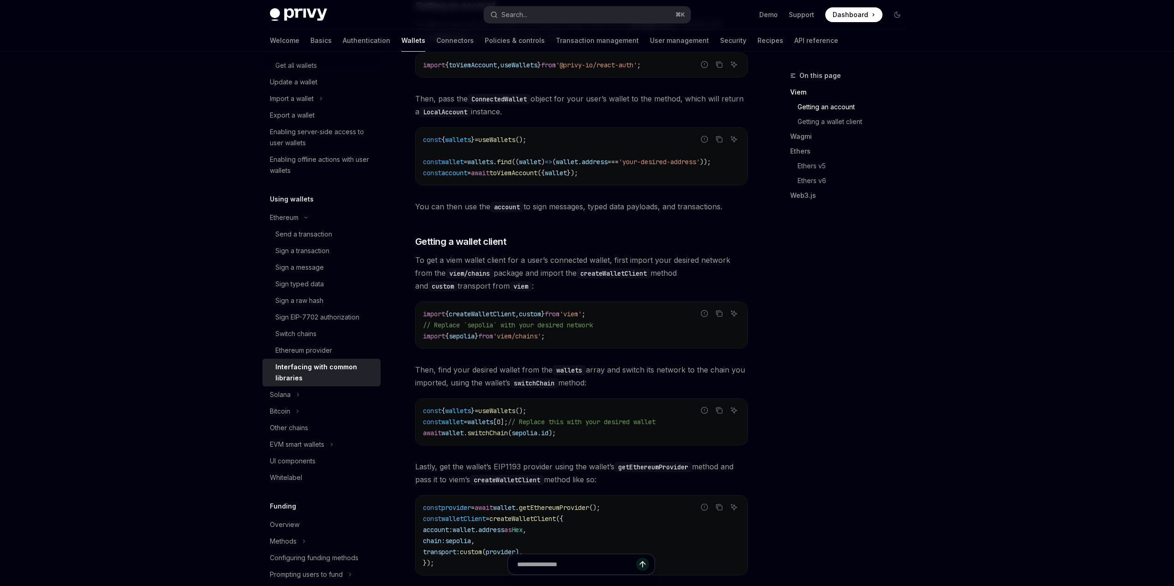
click at [477, 318] on span "createWalletClient" at bounding box center [482, 314] width 66 height 8
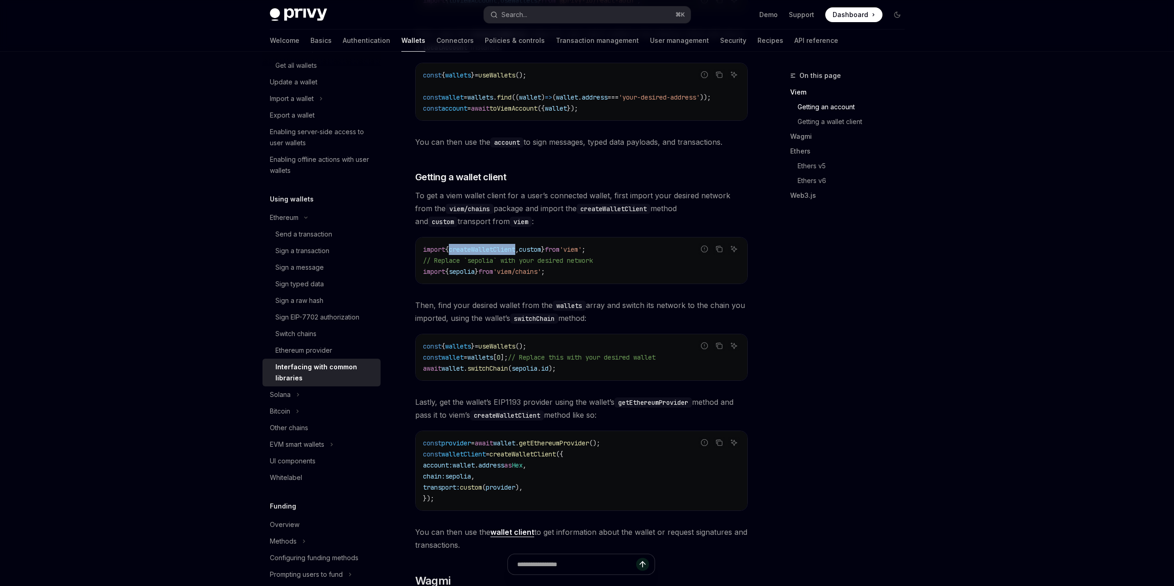
scroll to position [377, 0]
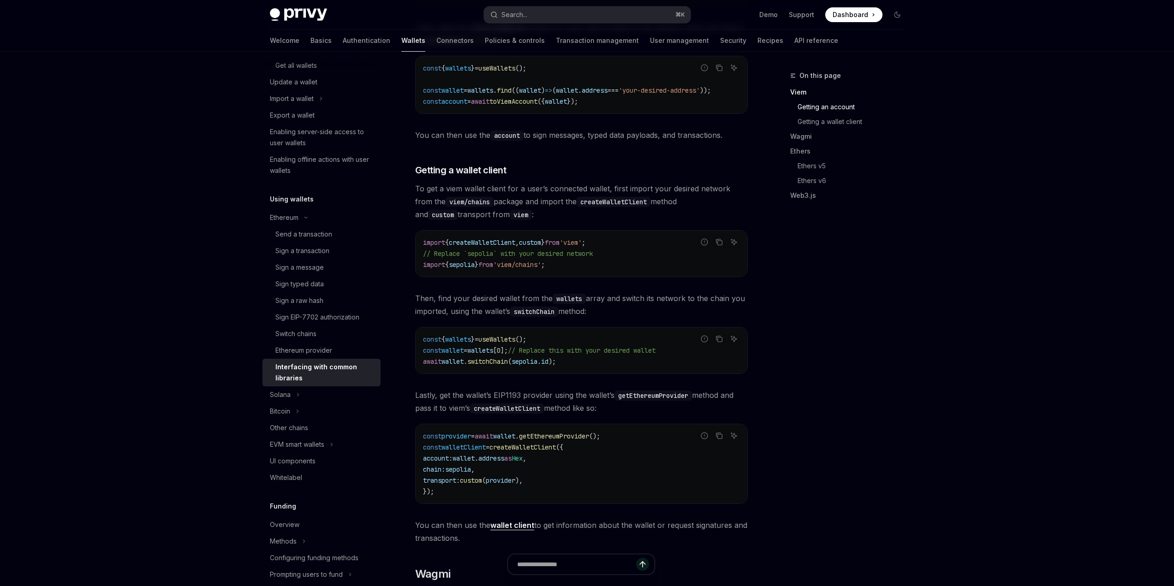
click at [453, 365] on span "wallet" at bounding box center [453, 362] width 22 height 8
drag, startPoint x: 453, startPoint y: 365, endPoint x: 614, endPoint y: 375, distance: 161.9
click at [613, 374] on div "const { wallets } = useWallets (); const wallet = wallets [ 0 ]; // Replace thi…" at bounding box center [582, 351] width 332 height 46
click at [614, 374] on div "const { wallets } = useWallets (); const wallet = wallets [ 0 ]; // Replace thi…" at bounding box center [582, 351] width 332 height 46
drag, startPoint x: 626, startPoint y: 374, endPoint x: 421, endPoint y: 365, distance: 204.6
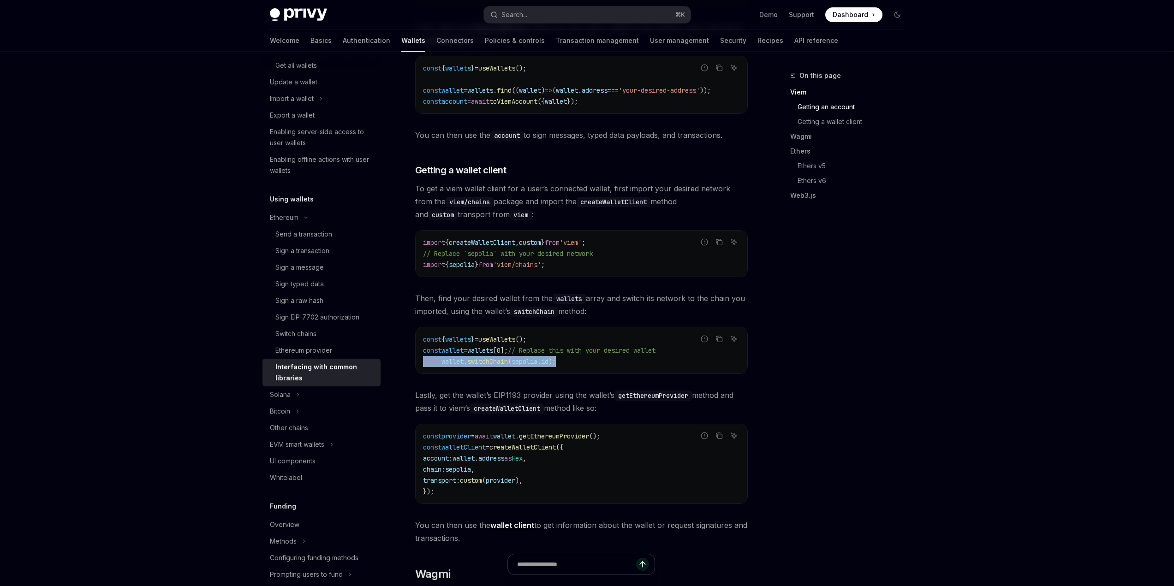
click at [421, 365] on div "const { wallets } = useWallets (); const wallet = wallets [ 0 ]; // Replace thi…" at bounding box center [582, 351] width 332 height 46
drag, startPoint x: 421, startPoint y: 365, endPoint x: 608, endPoint y: 365, distance: 186.9
click at [608, 365] on div "const { wallets } = useWallets (); const wallet = wallets [ 0 ]; // Replace thi…" at bounding box center [582, 351] width 332 height 46
drag, startPoint x: 608, startPoint y: 365, endPoint x: 451, endPoint y: 364, distance: 156.9
click at [456, 364] on code "const { wallets } = useWallets (); const wallet = wallets [ 0 ]; // Replace thi…" at bounding box center [581, 350] width 317 height 33
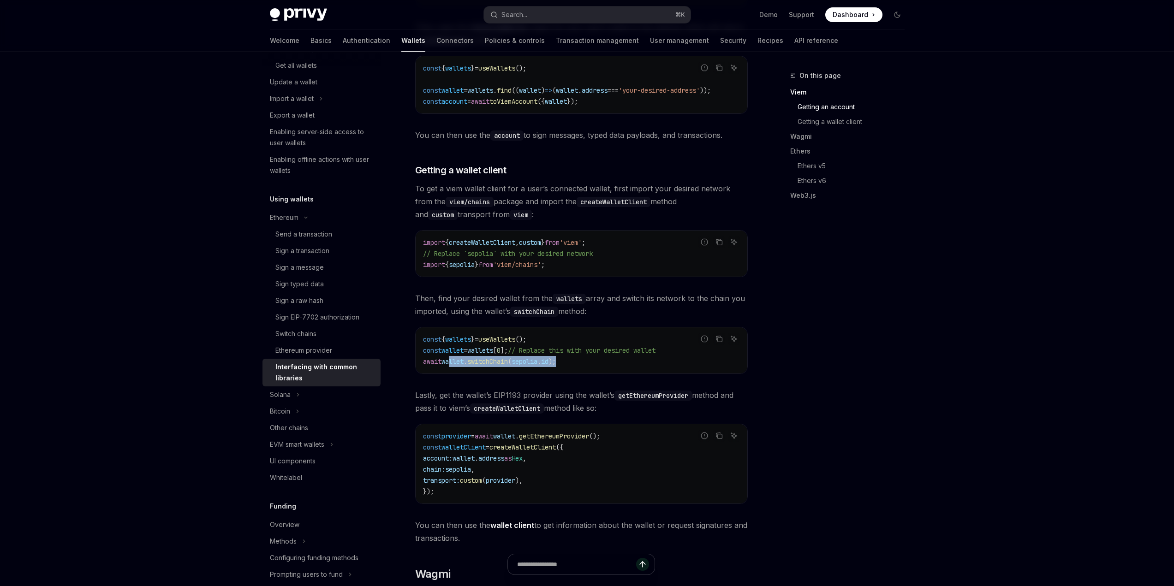
drag, startPoint x: 450, startPoint y: 364, endPoint x: 617, endPoint y: 371, distance: 167.2
click at [617, 371] on div "const { wallets } = useWallets (); const wallet = wallets [ 0 ]; // Replace thi…" at bounding box center [582, 351] width 332 height 46
drag, startPoint x: 621, startPoint y: 371, endPoint x: 422, endPoint y: 365, distance: 198.5
click at [422, 365] on div "const { wallets } = useWallets (); const wallet = wallets [ 0 ]; // Replace thi…" at bounding box center [582, 351] width 332 height 46
drag, startPoint x: 422, startPoint y: 365, endPoint x: 615, endPoint y: 371, distance: 192.5
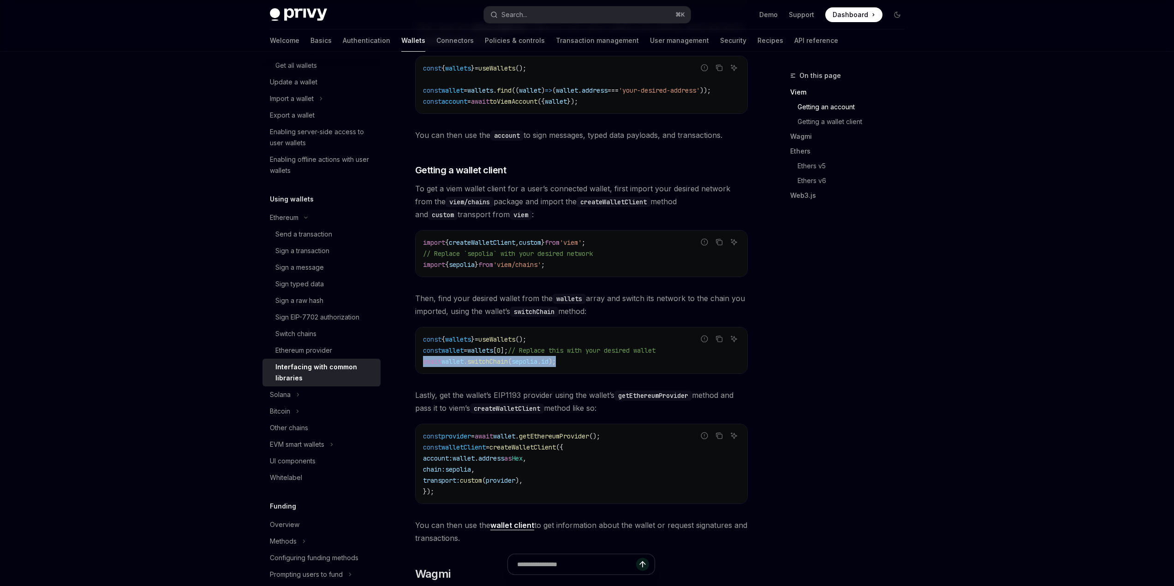
click at [614, 371] on div "const { wallets } = useWallets (); const wallet = wallets [ 0 ]; // Replace thi…" at bounding box center [582, 351] width 332 height 46
drag, startPoint x: 615, startPoint y: 371, endPoint x: 414, endPoint y: 365, distance: 200.4
click at [414, 365] on div "Ethereum Interfacing with common libraries OpenAI Open in ChatGPT OpenAI Open i…" at bounding box center [494, 469] width 509 height 1553
drag, startPoint x: 414, startPoint y: 365, endPoint x: 634, endPoint y: 365, distance: 220.1
click at [634, 365] on div "Ethereum Interfacing with common libraries OpenAI Open in ChatGPT OpenAI Open i…" at bounding box center [494, 469] width 509 height 1553
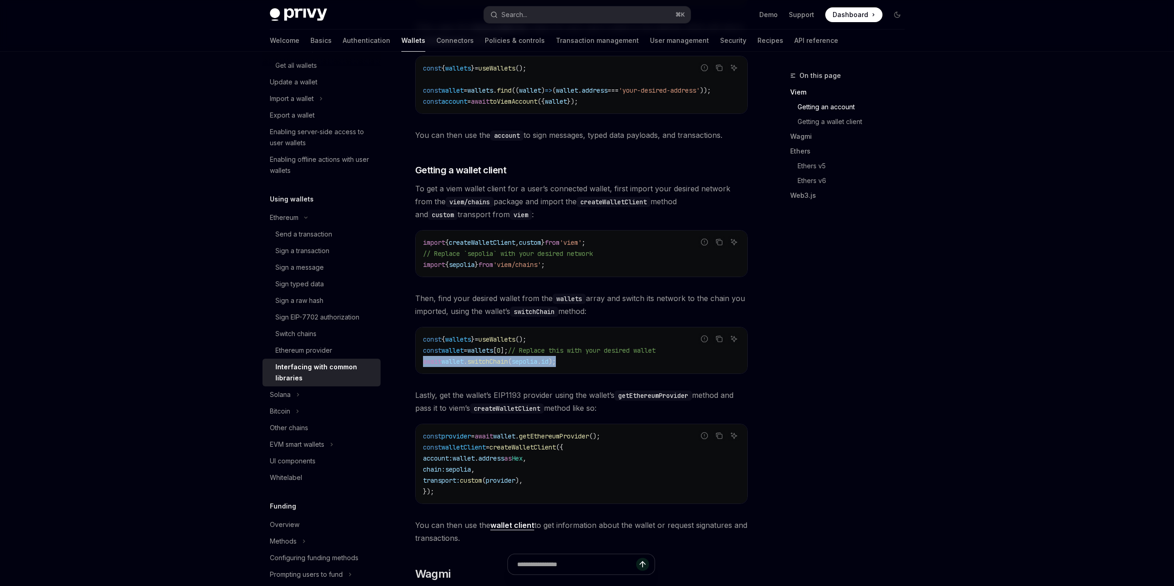
click at [634, 365] on code "const { wallets } = useWallets (); const wallet = wallets [ 0 ]; // Replace thi…" at bounding box center [581, 350] width 317 height 33
drag, startPoint x: 634, startPoint y: 365, endPoint x: 471, endPoint y: 367, distance: 163.8
click at [473, 367] on code "const { wallets } = useWallets (); const wallet = wallets [ 0 ]; // Replace thi…" at bounding box center [581, 350] width 317 height 33
drag, startPoint x: 469, startPoint y: 368, endPoint x: 603, endPoint y: 371, distance: 134.3
click at [601, 367] on code "const { wallets } = useWallets (); const wallet = wallets [ 0 ]; // Replace thi…" at bounding box center [581, 350] width 317 height 33
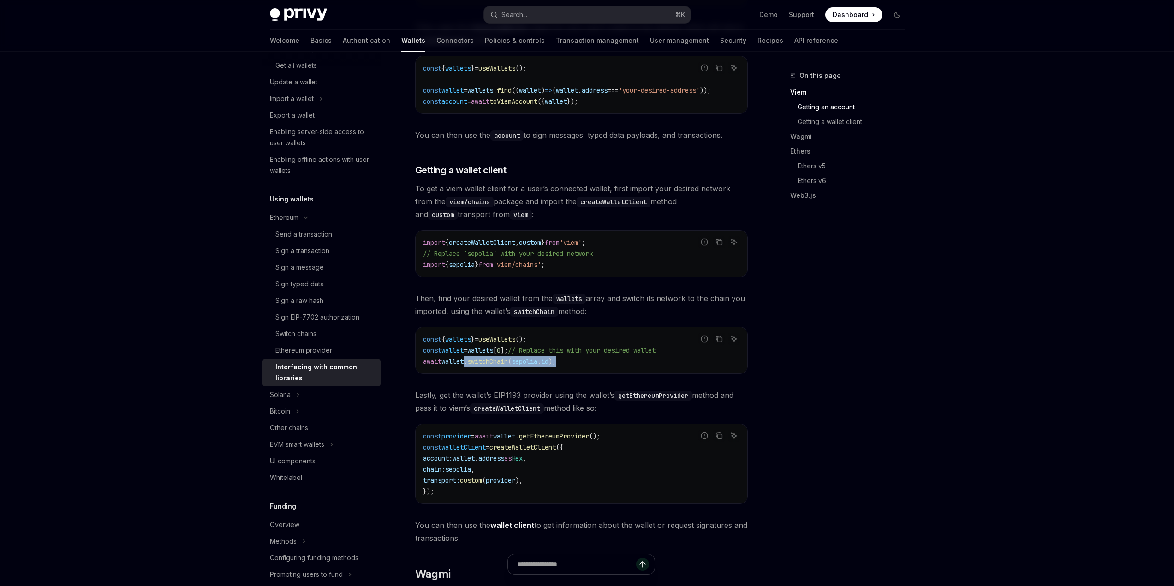
click at [603, 367] on code "const { wallets } = useWallets (); const wallet = wallets [ 0 ]; // Replace thi…" at bounding box center [581, 350] width 317 height 33
drag, startPoint x: 622, startPoint y: 370, endPoint x: 457, endPoint y: 367, distance: 165.2
click at [460, 367] on code "const { wallets } = useWallets (); const wallet = wallets [ 0 ]; // Replace thi…" at bounding box center [581, 350] width 317 height 33
drag, startPoint x: 457, startPoint y: 367, endPoint x: 598, endPoint y: 370, distance: 141.7
click at [598, 367] on code "const { wallets } = useWallets (); const wallet = wallets [ 0 ]; // Replace thi…" at bounding box center [581, 350] width 317 height 33
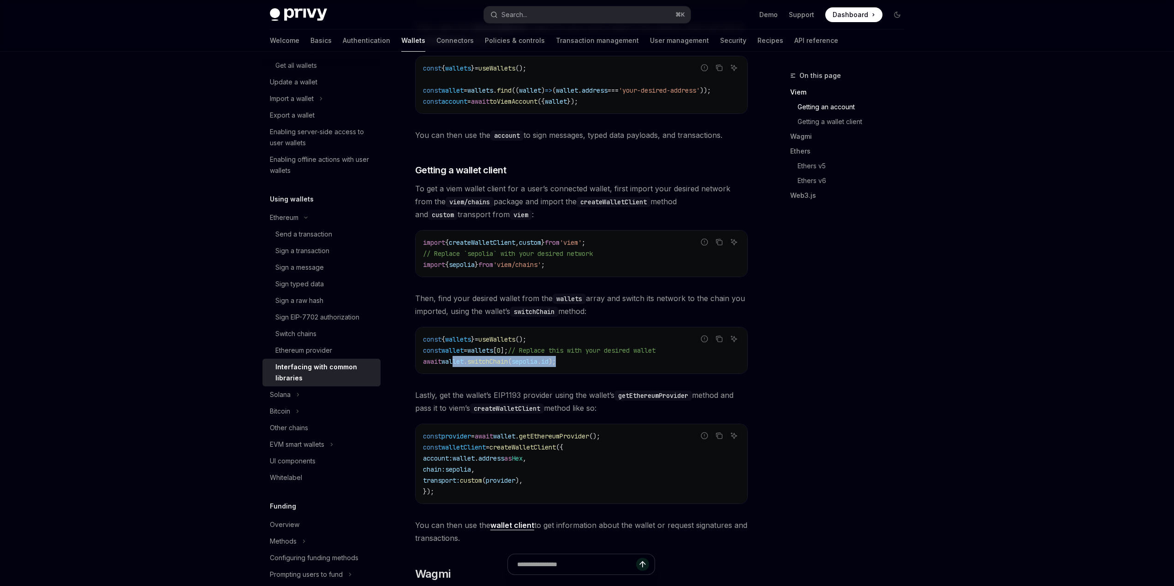
click at [609, 367] on code "const { wallets } = useWallets (); const wallet = wallets [ 0 ]; // Replace thi…" at bounding box center [581, 350] width 317 height 33
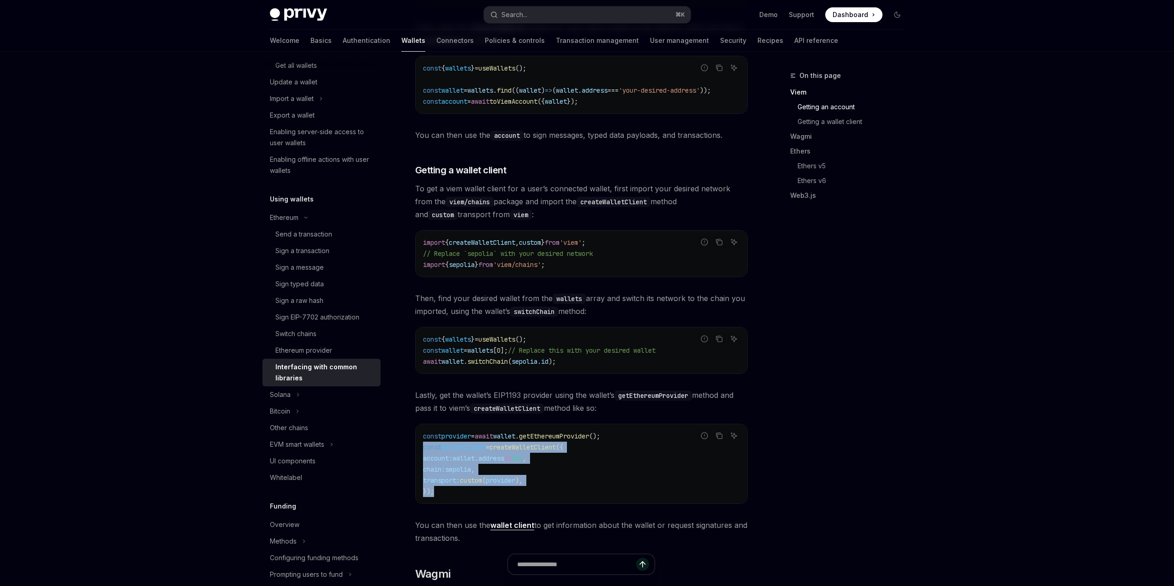
drag, startPoint x: 419, startPoint y: 452, endPoint x: 535, endPoint y: 500, distance: 126.0
click at [535, 500] on div "const provider = await wallet . getEthereumProvider (); const walletClient = cr…" at bounding box center [582, 464] width 332 height 79
copy code "const walletClient = createWalletClient ({ account: wallet . address as Hex , c…"
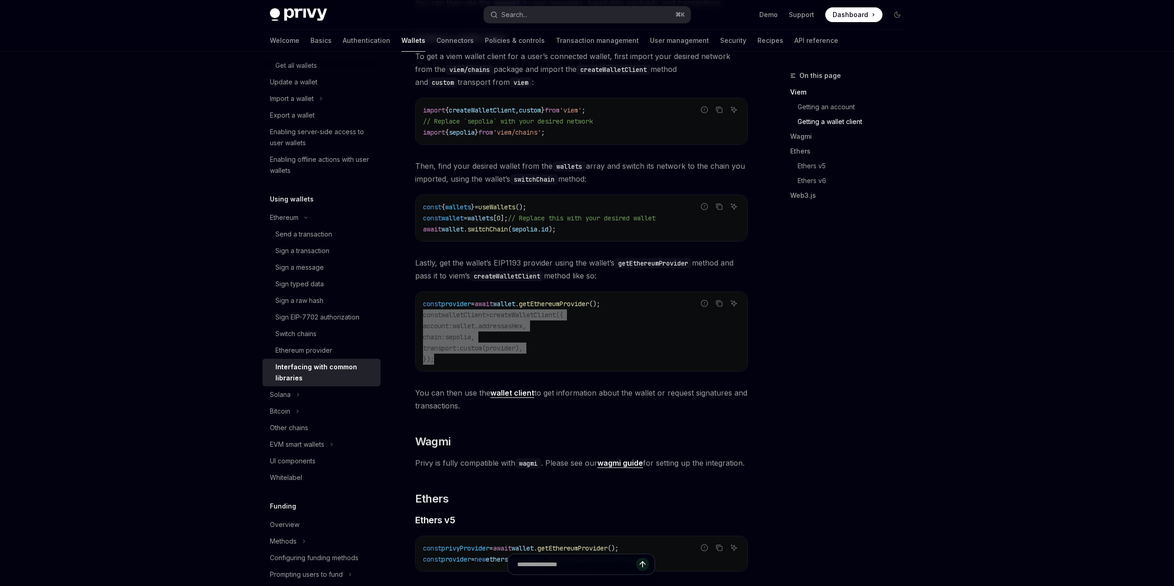
scroll to position [509, 0]
